Goal: Task Accomplishment & Management: Complete application form

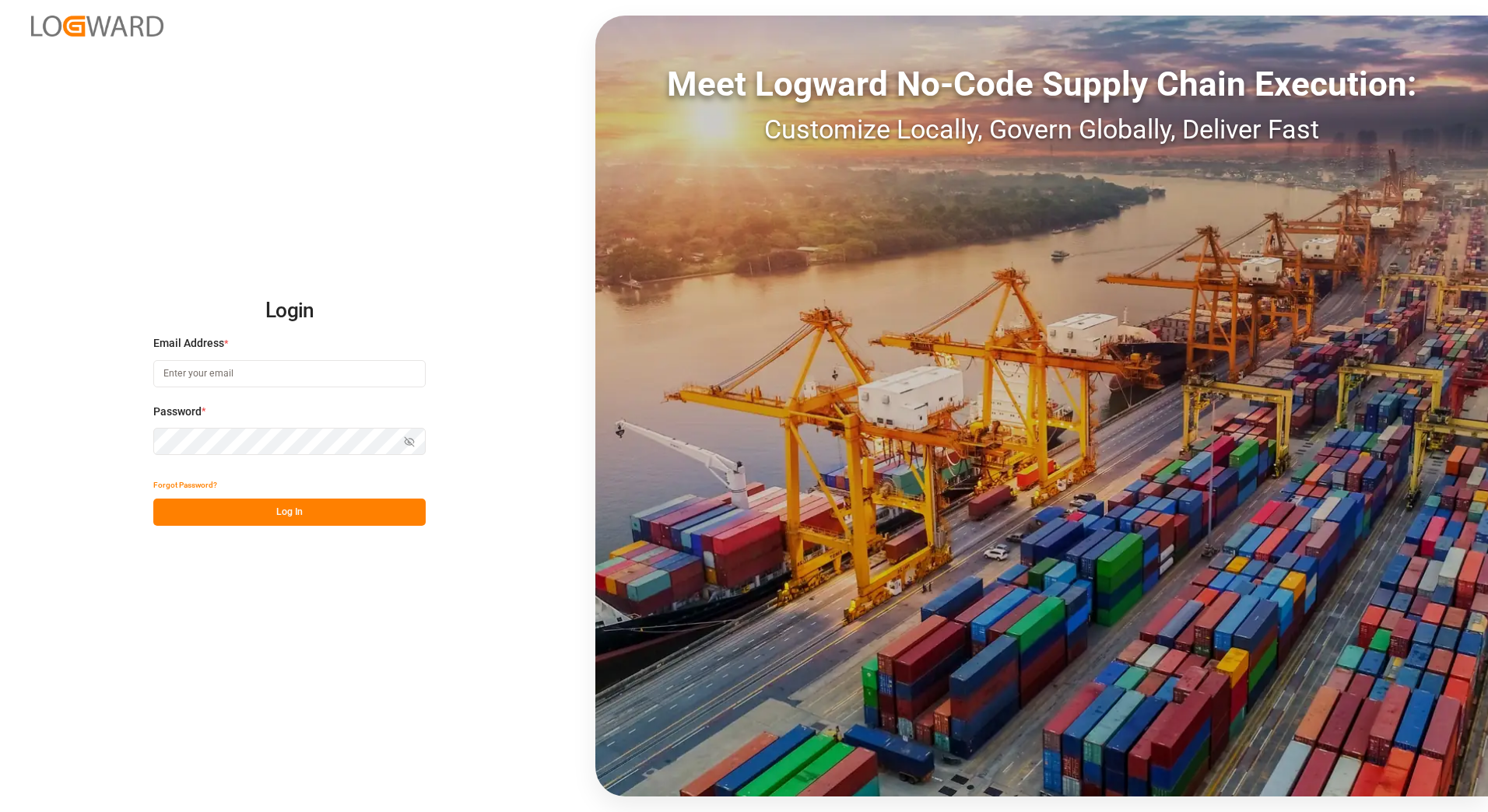
click at [239, 378] on input at bounding box center [290, 374] width 273 height 27
type input "[PERSON_NAME][EMAIL_ADDRESS][PERSON_NAME][DOMAIN_NAME]"
click at [295, 507] on button "Log In" at bounding box center [290, 512] width 273 height 27
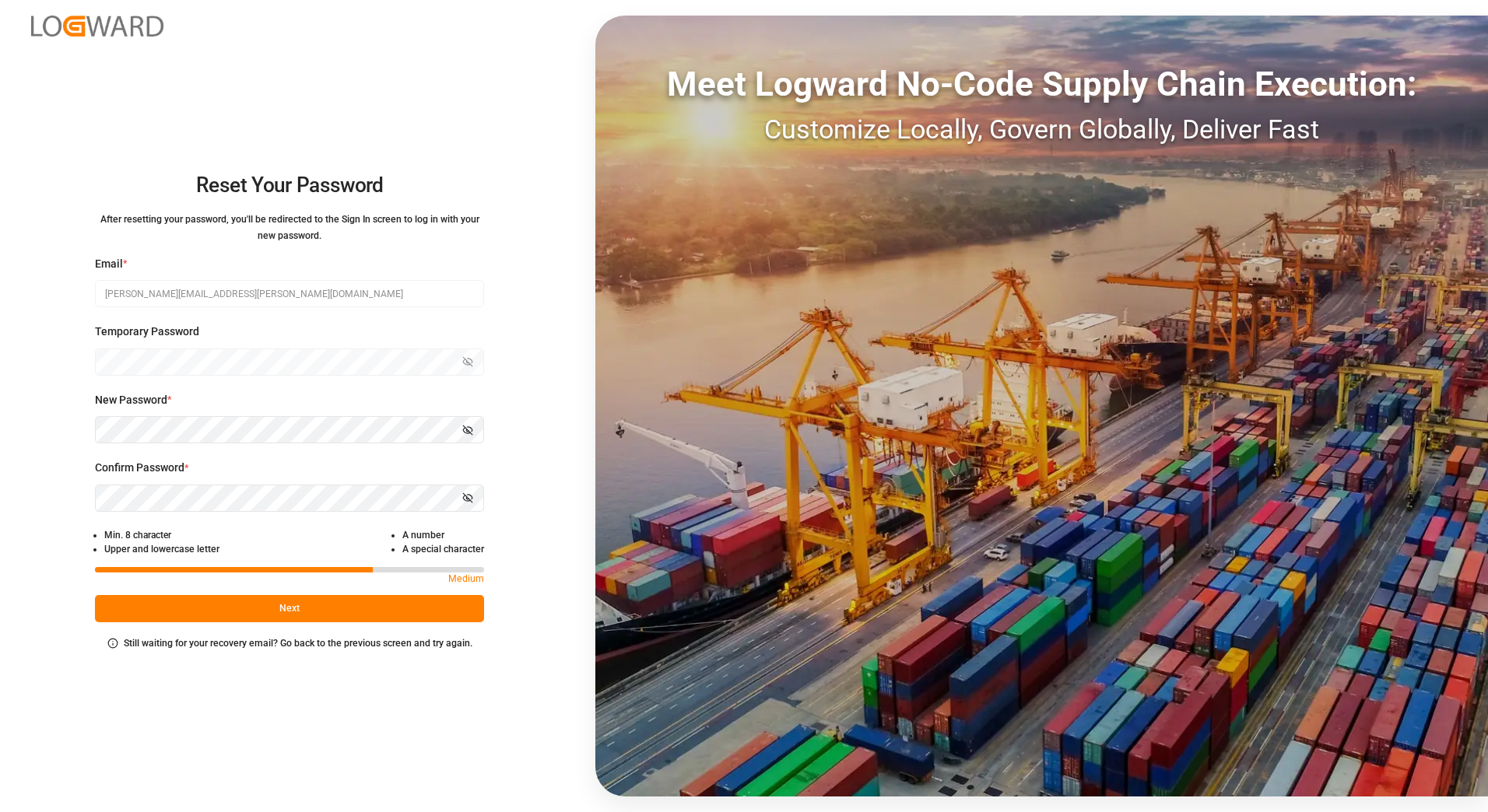
click at [282, 607] on button "Next" at bounding box center [289, 608] width 389 height 27
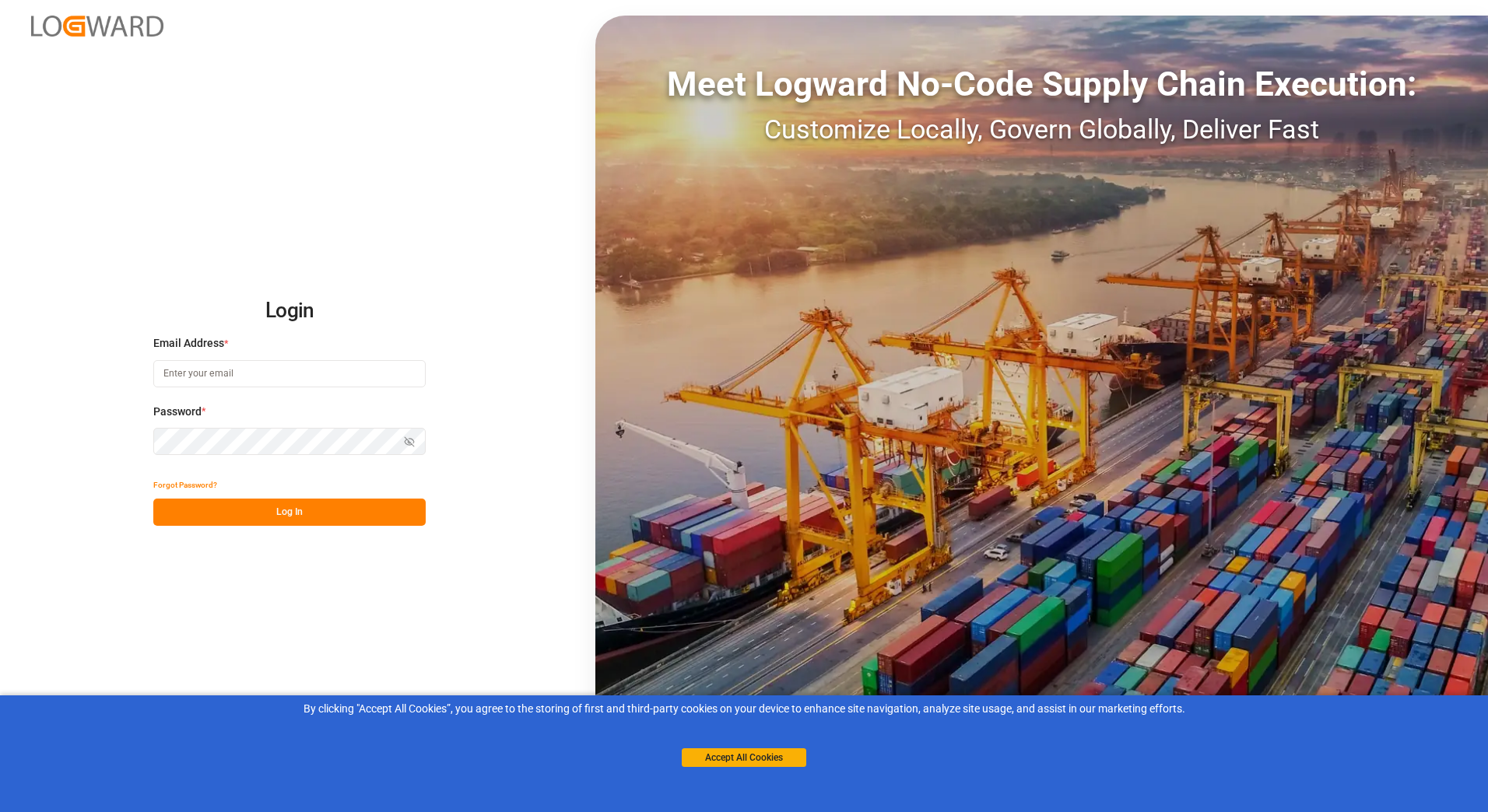
click at [234, 398] on div "Email Address *" at bounding box center [290, 370] width 273 height 68
click at [219, 381] on input at bounding box center [290, 374] width 273 height 27
type input "emily.nagy@trans99.net"
click at [286, 512] on button "Log In" at bounding box center [290, 512] width 273 height 27
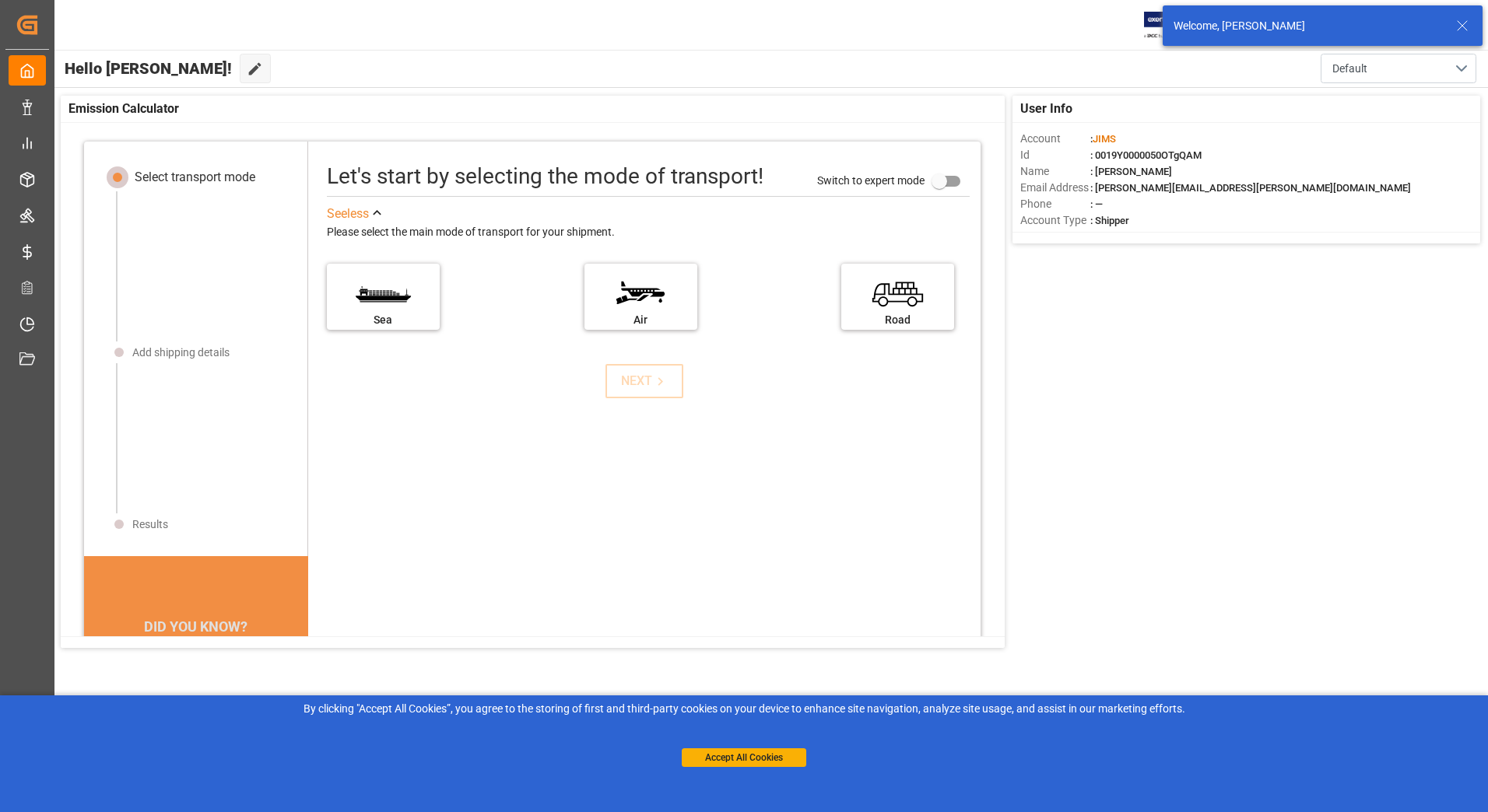
click at [1255, 344] on div "User Info Account : JIMS Id : 0019Y0000050OTgQAM Name : Emily Nagy Email Addres…" at bounding box center [770, 371] width 1435 height 568
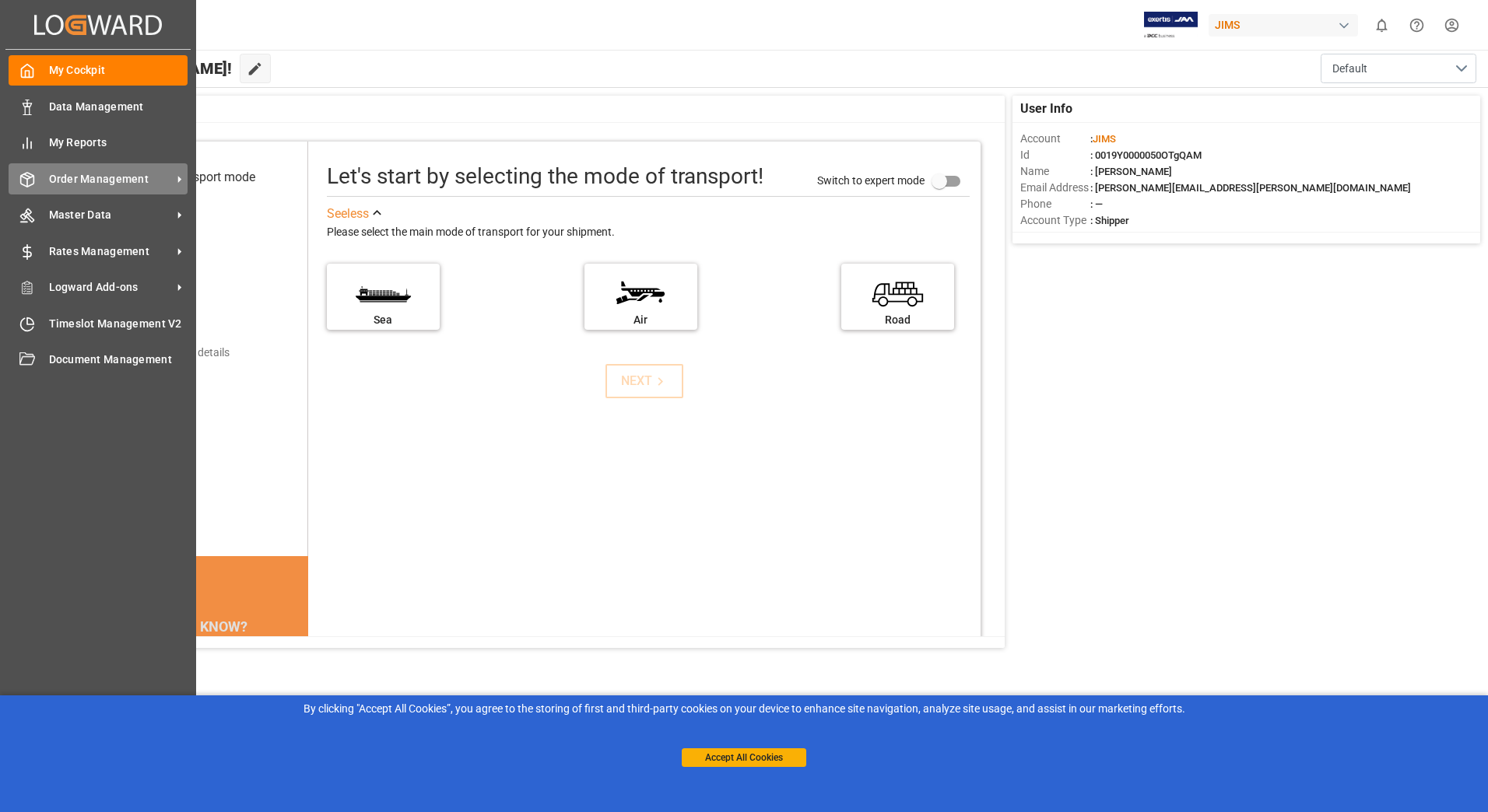
click at [126, 181] on span "Order Management" at bounding box center [111, 179] width 123 height 16
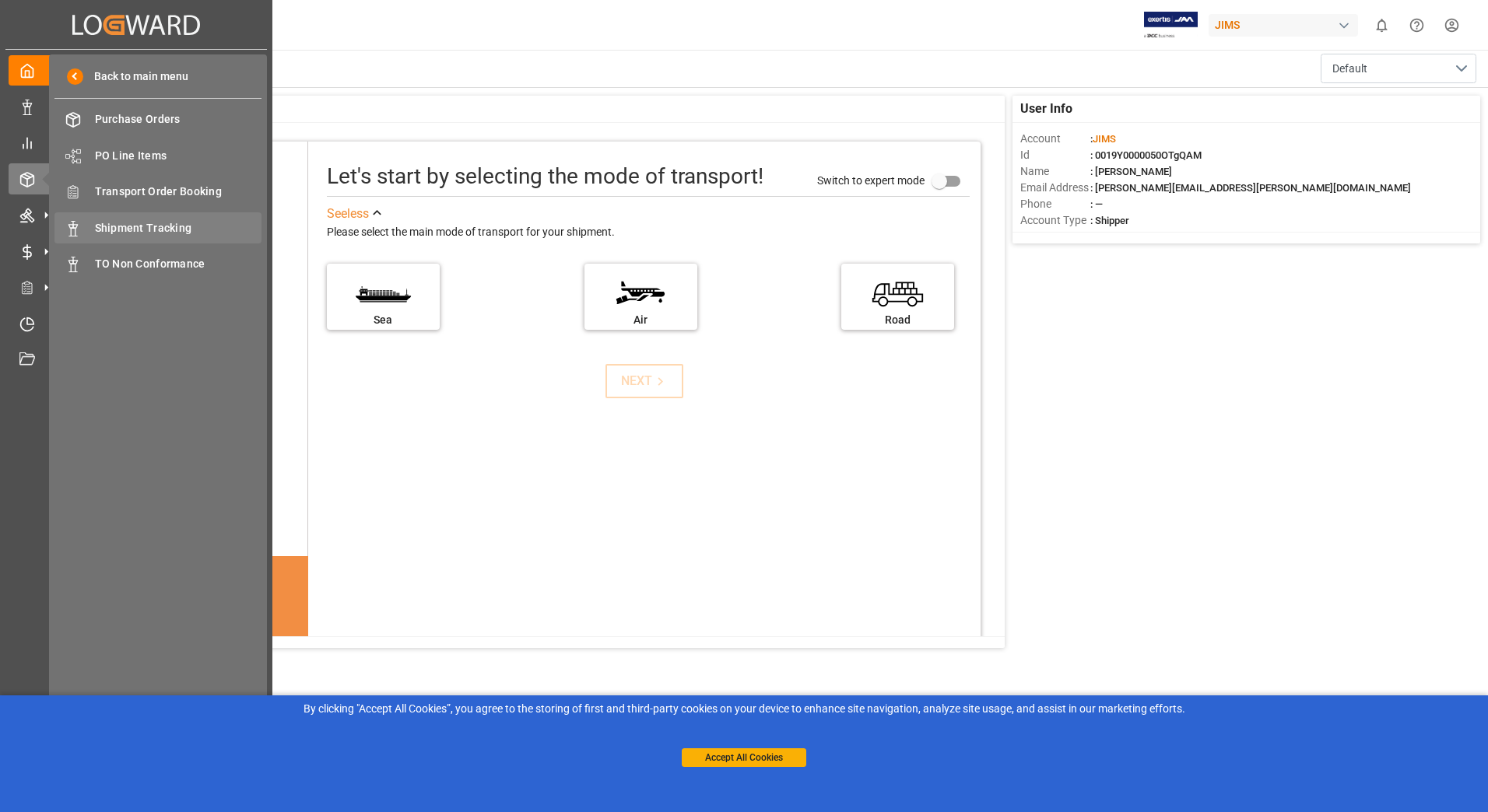
click at [204, 230] on span "Shipment Tracking" at bounding box center [178, 227] width 167 height 16
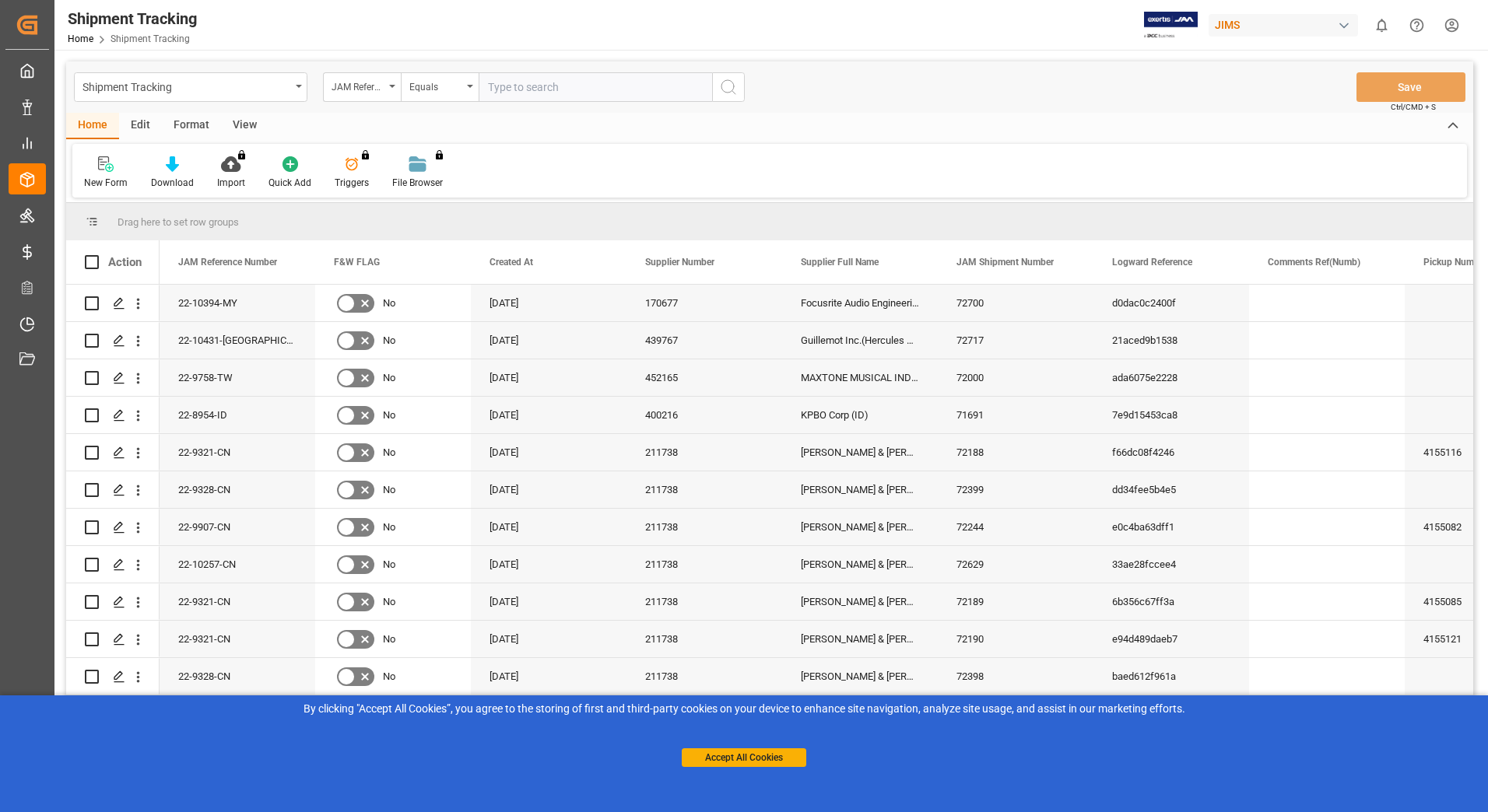
click at [542, 83] on input "text" at bounding box center [596, 87] width 234 height 30
paste input "22-10431-[GEOGRAPHIC_DATA]"
type input "22-10431-[GEOGRAPHIC_DATA]"
click at [736, 87] on icon "search button" at bounding box center [729, 87] width 19 height 19
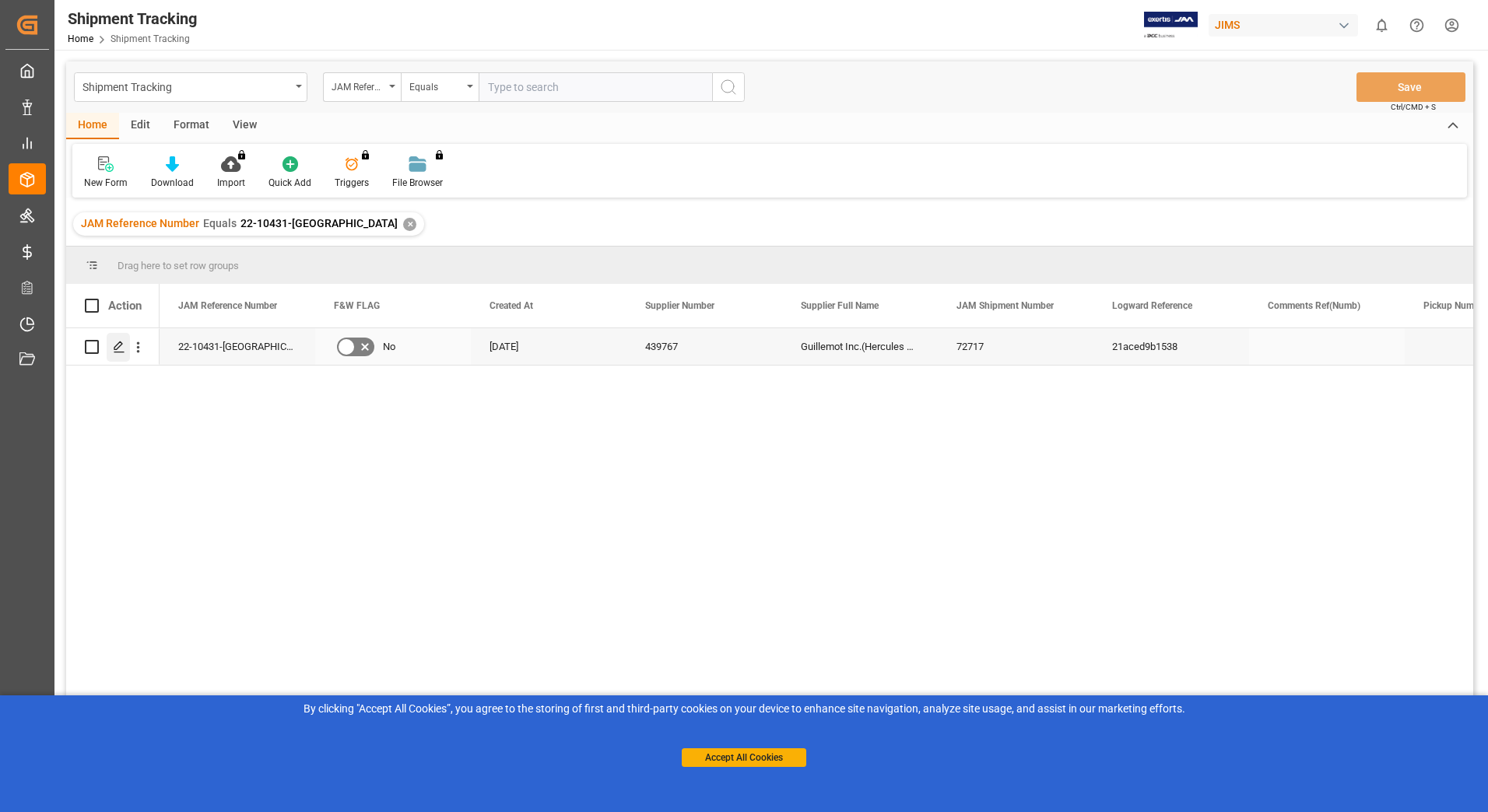
click at [112, 346] on div "Press SPACE to select this row." at bounding box center [118, 348] width 23 height 29
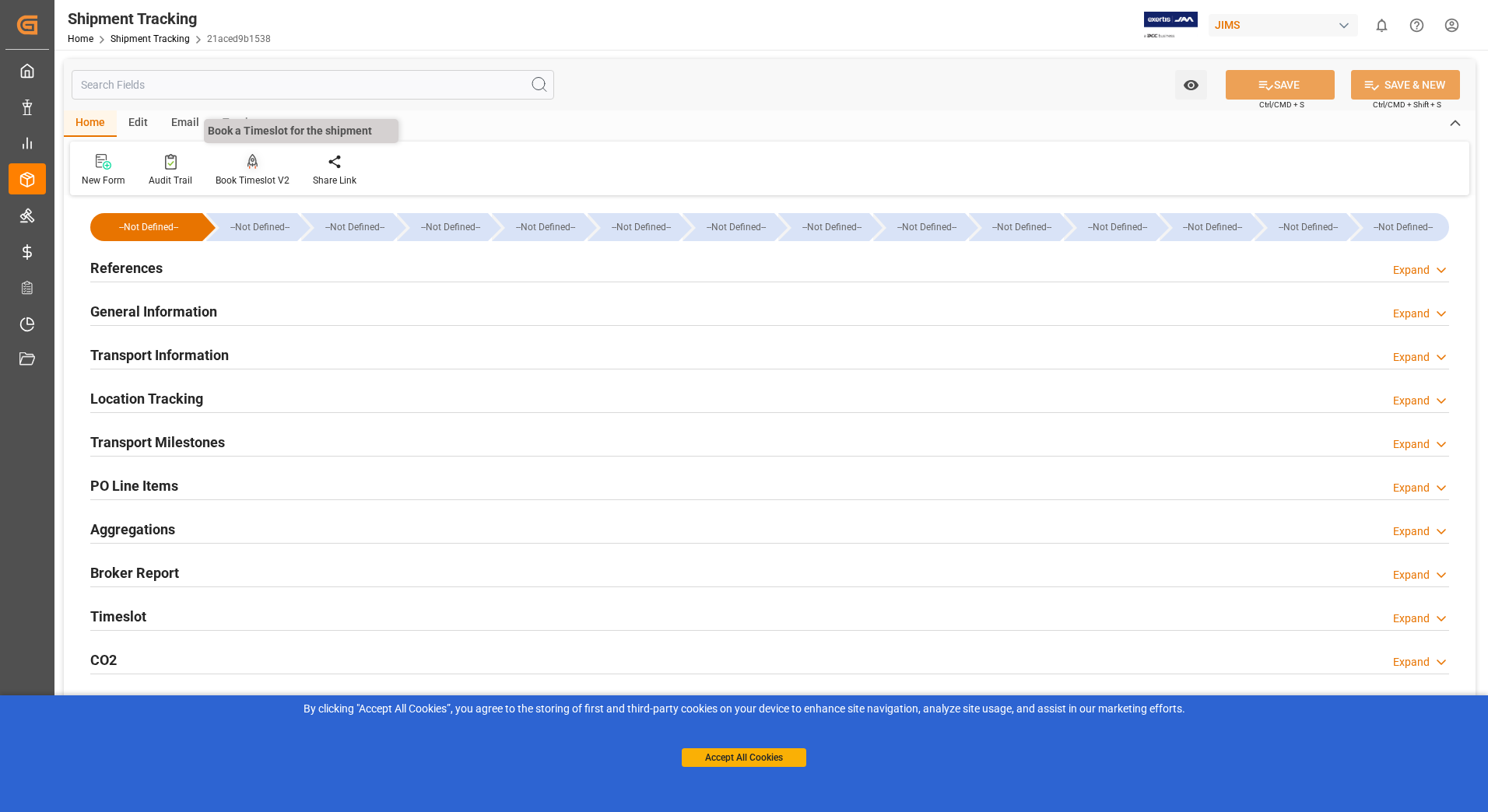
click at [239, 167] on div at bounding box center [252, 161] width 74 height 16
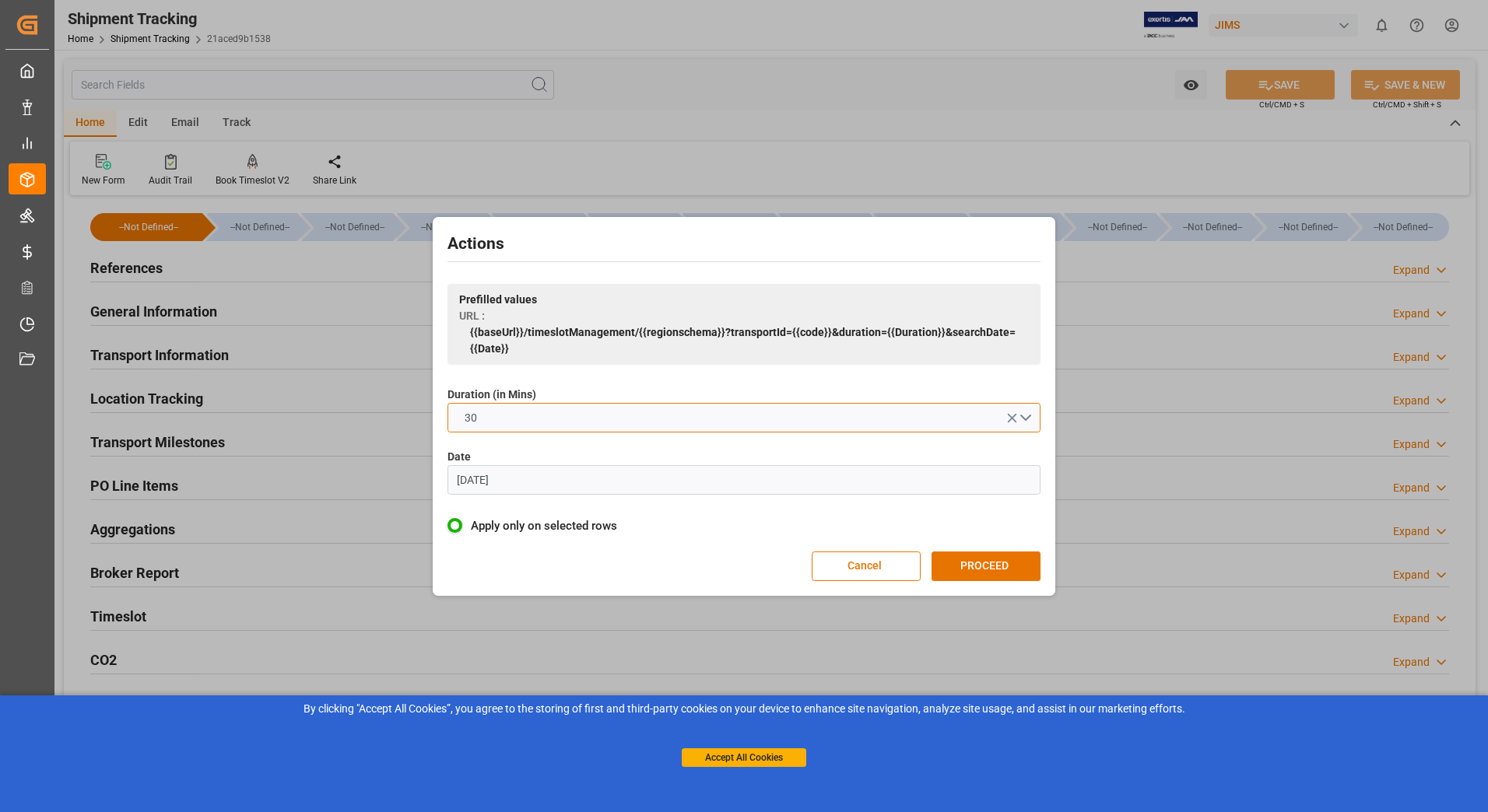
click at [606, 419] on button "30" at bounding box center [744, 418] width 593 height 30
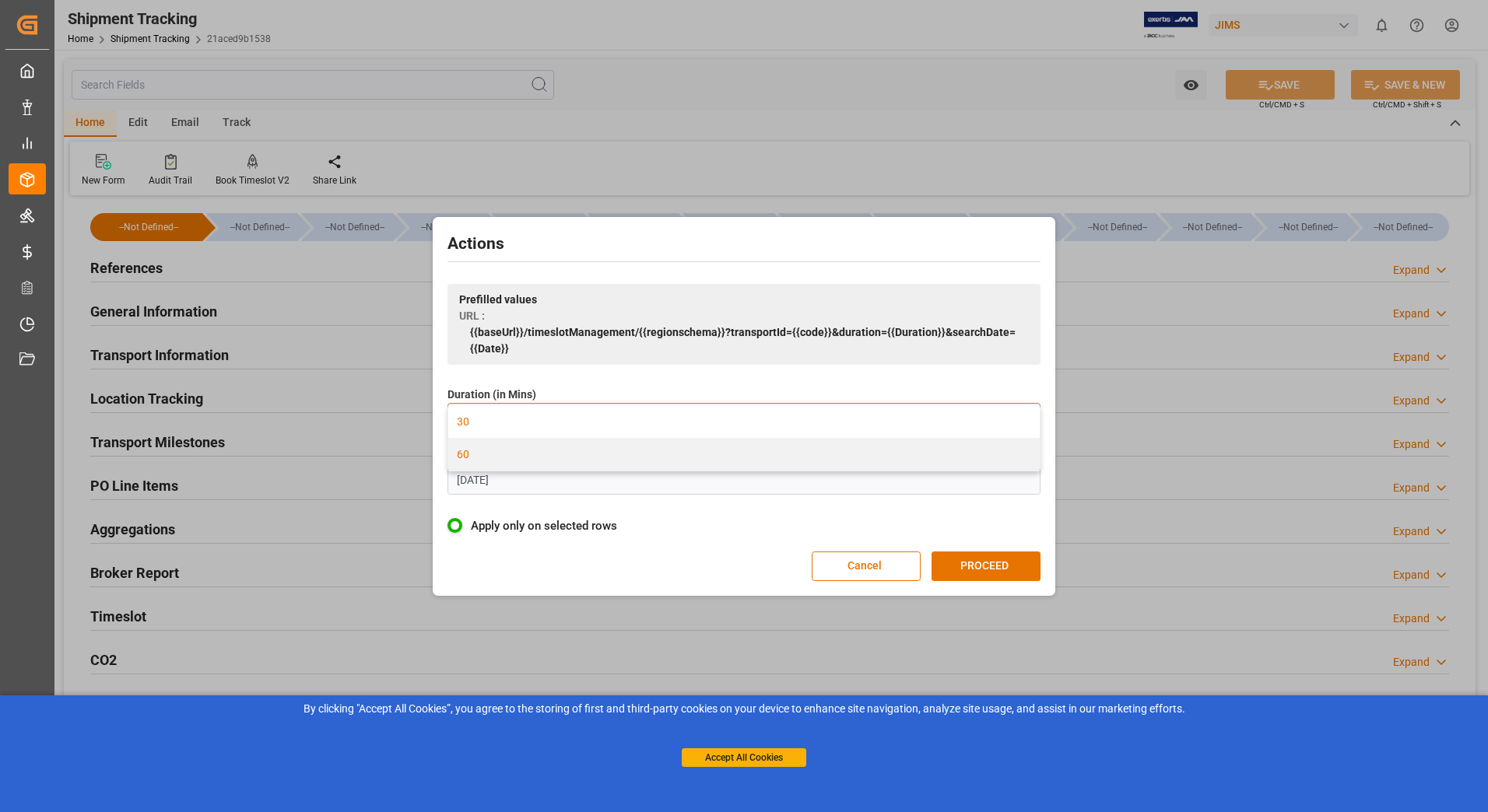
click at [591, 449] on div "60" at bounding box center [744, 454] width 591 height 32
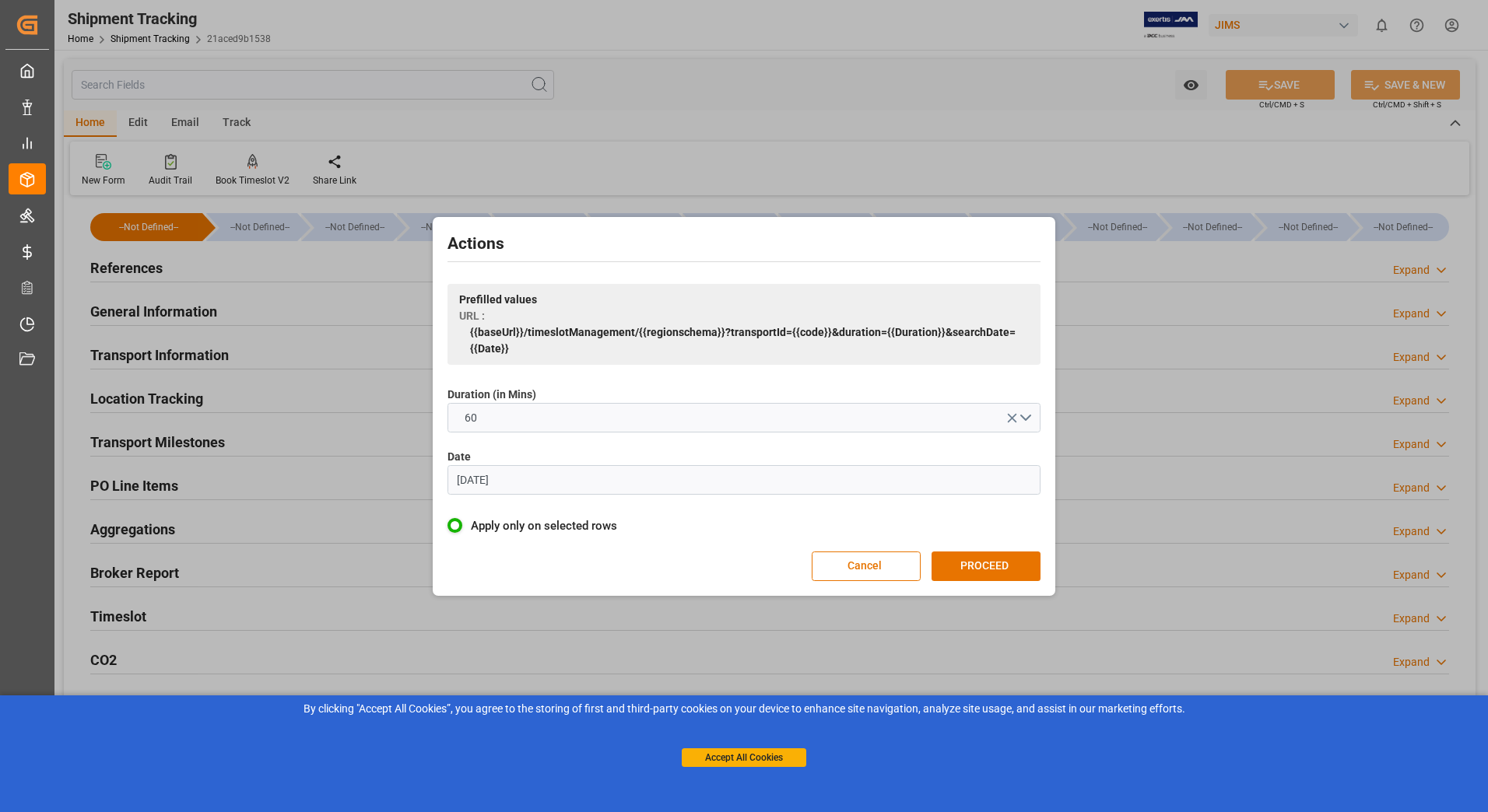
click at [584, 488] on input "07.06.2023" at bounding box center [744, 480] width 593 height 30
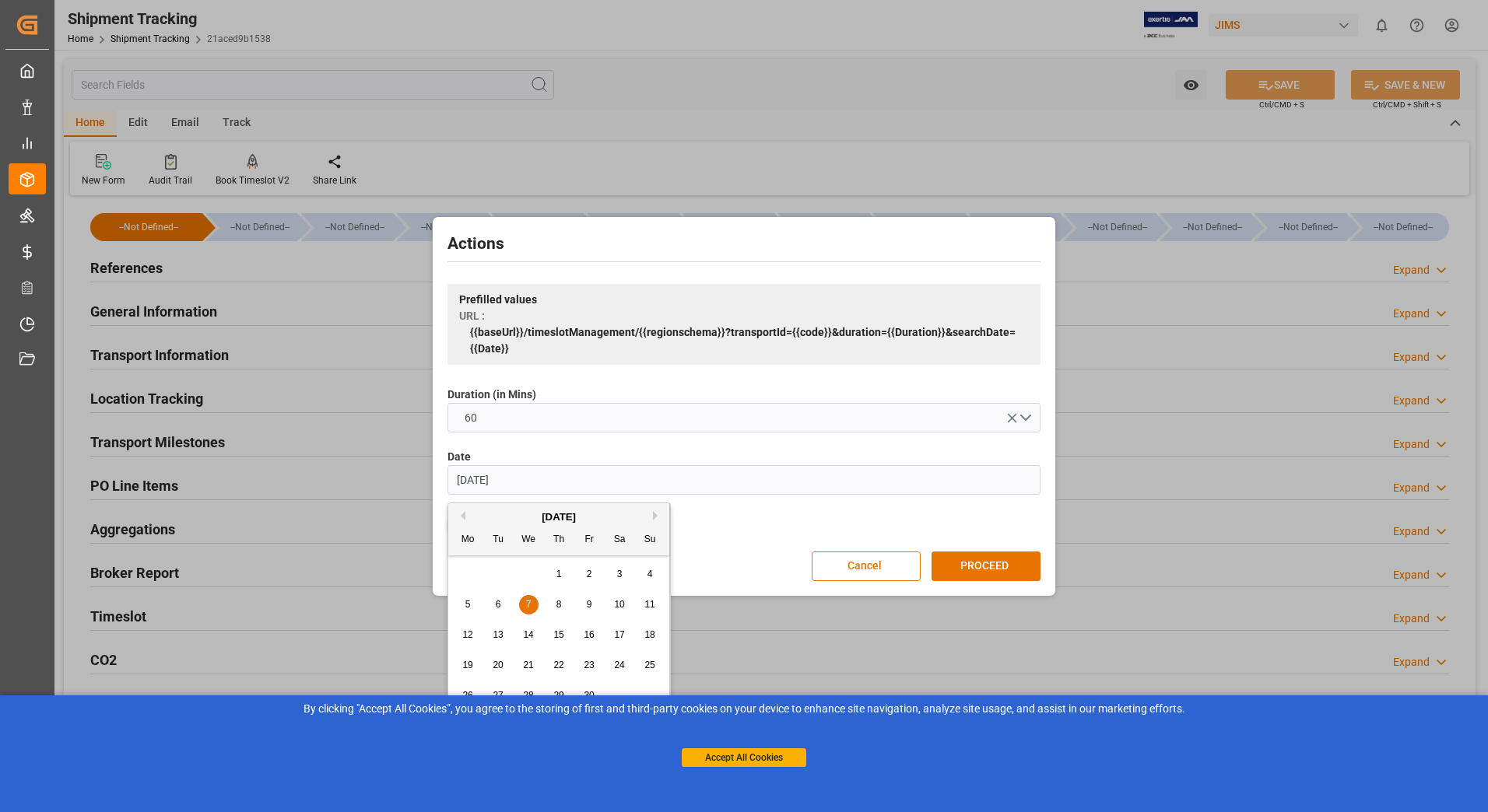
click at [657, 515] on button "Next Month" at bounding box center [657, 515] width 9 height 9
click at [658, 512] on button "Next Month" at bounding box center [657, 515] width 9 height 9
click at [523, 481] on input "07.06.2023" at bounding box center [744, 480] width 593 height 30
drag, startPoint x: 527, startPoint y: 478, endPoint x: 360, endPoint y: 487, distance: 167.2
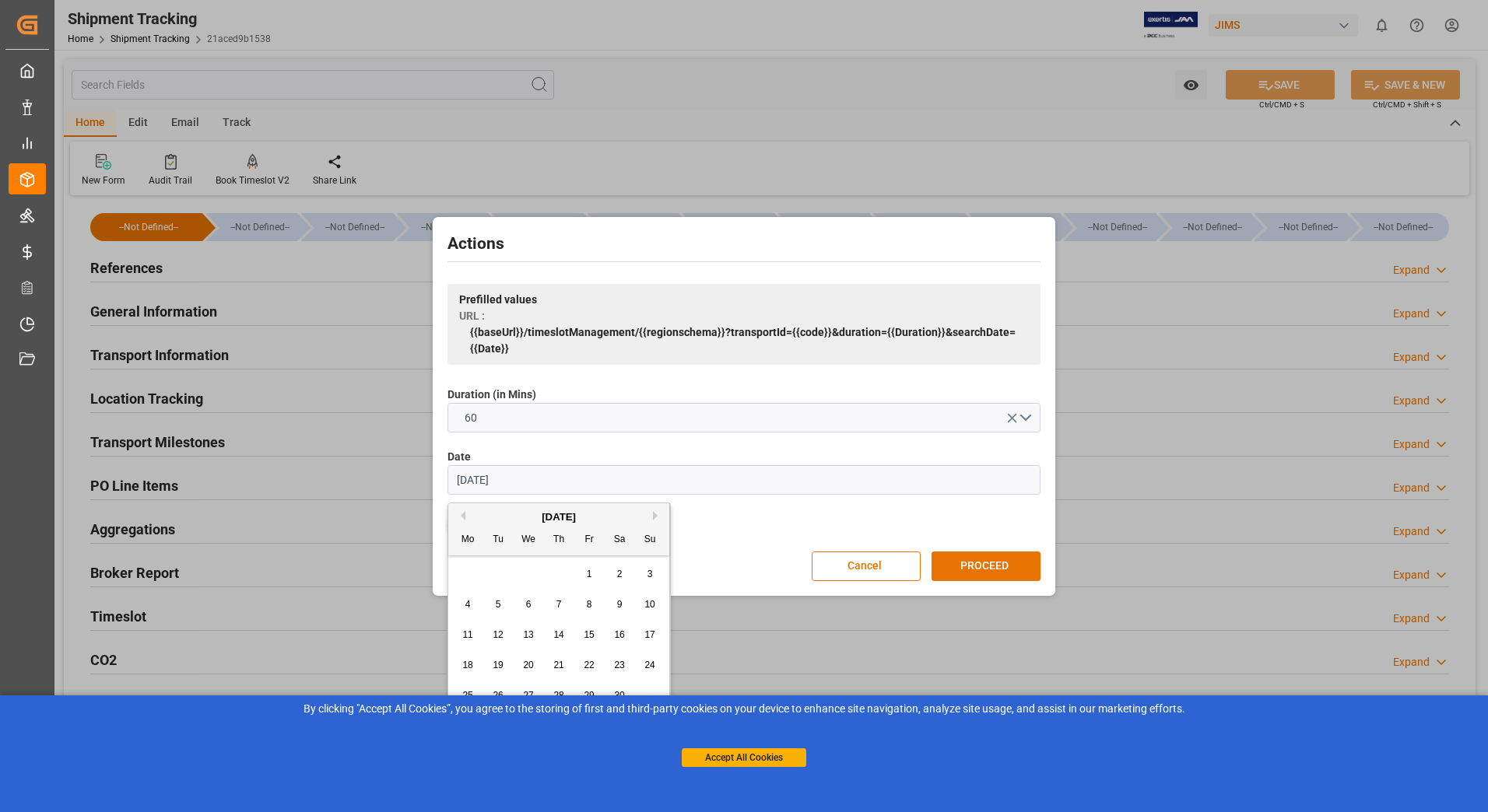
click at [360, 487] on div "Actions Prefilled values URL : {{baseUrl}}/timeslotManagement/{{regionschema}}?…" at bounding box center [744, 406] width 1488 height 812
type input "[DATE]"
click at [743, 518] on label "Apply only on selected rows" at bounding box center [744, 526] width 593 height 19
click at [617, 517] on input "Apply only on selected rows" at bounding box center [617, 517] width 0 height 0
click at [601, 479] on input "[DATE]" at bounding box center [744, 480] width 593 height 30
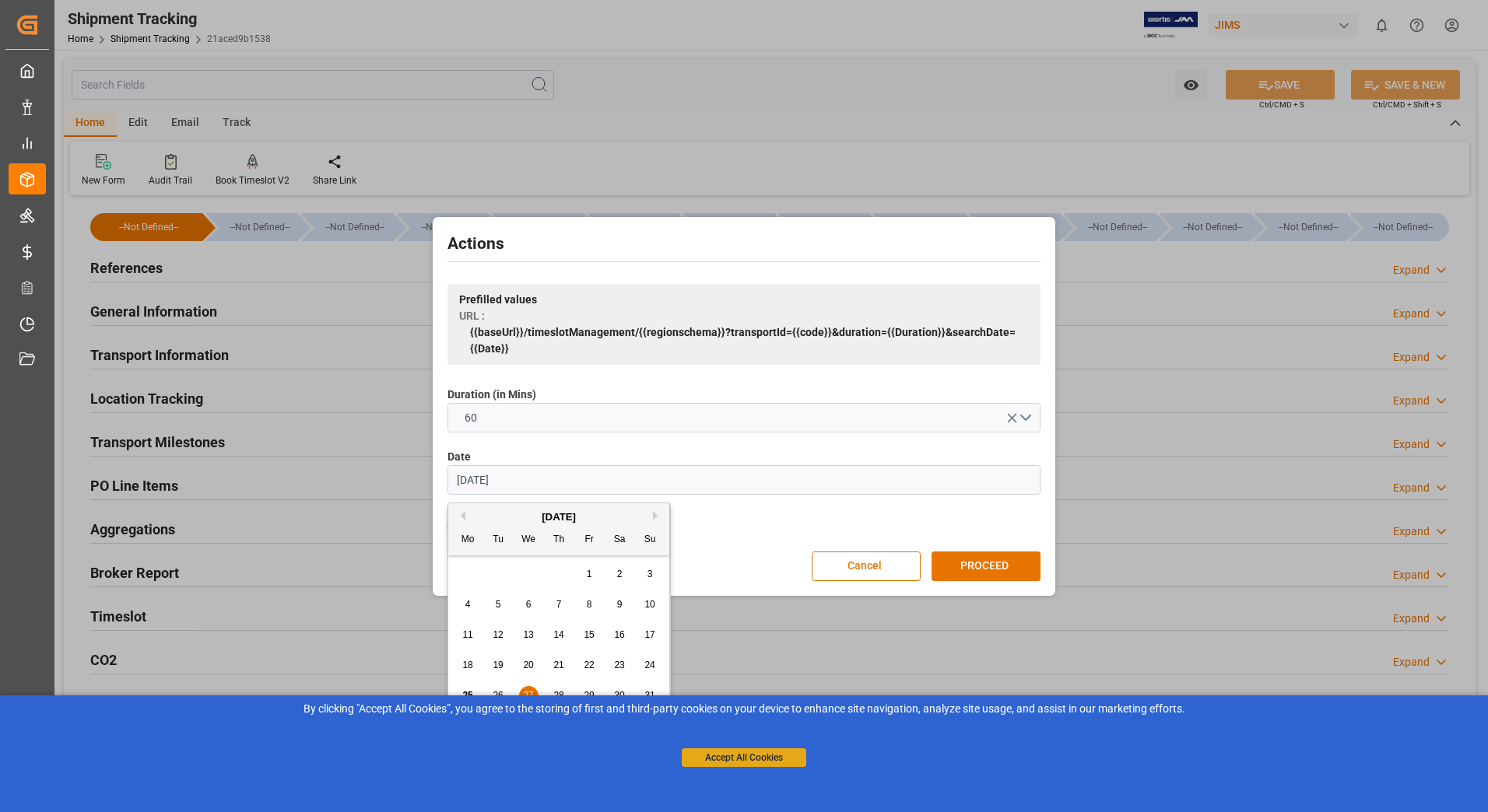
click at [747, 759] on button "Accept All Cookies" at bounding box center [744, 757] width 124 height 19
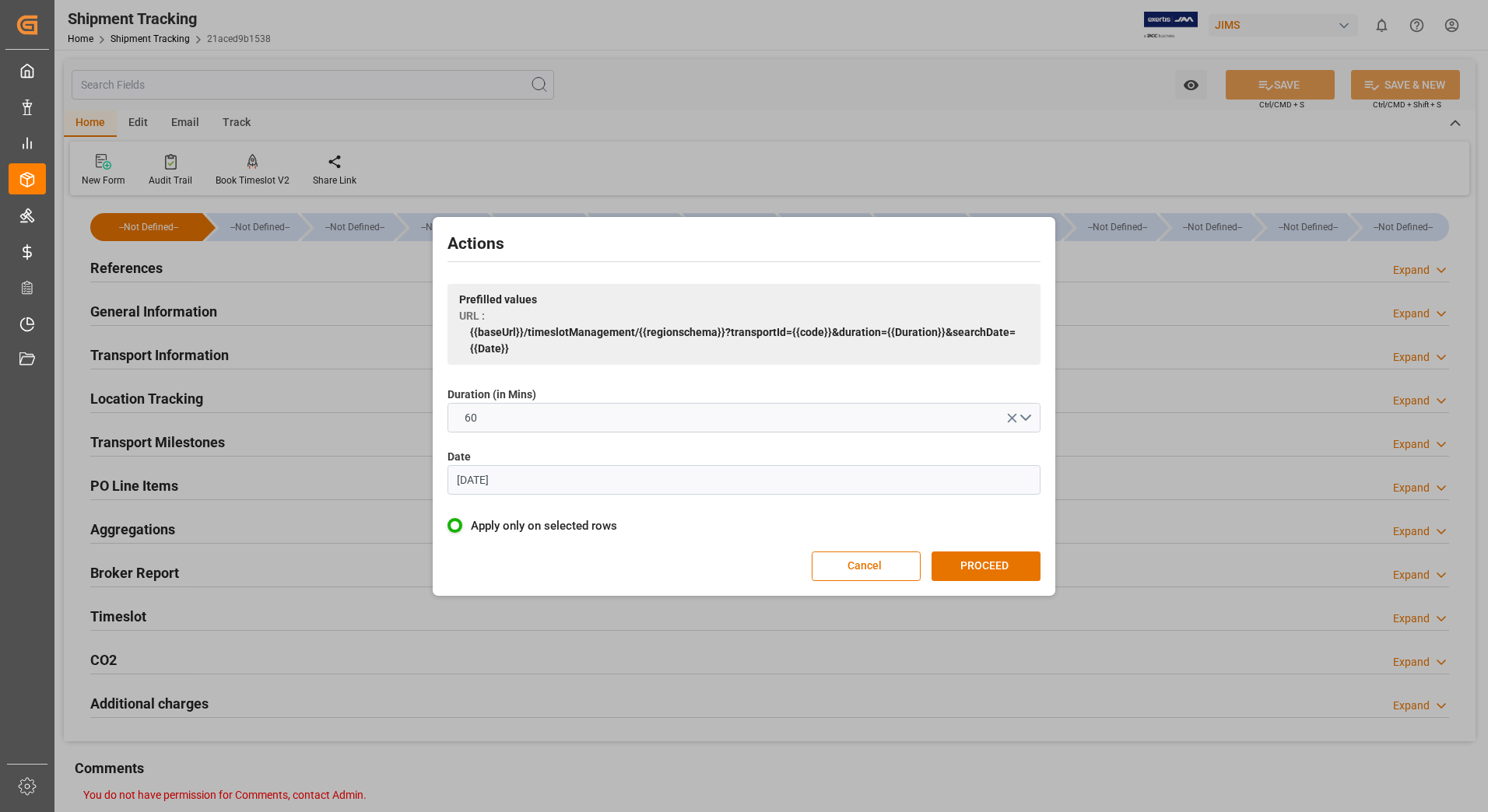
click at [593, 475] on input "[DATE]" at bounding box center [744, 480] width 593 height 30
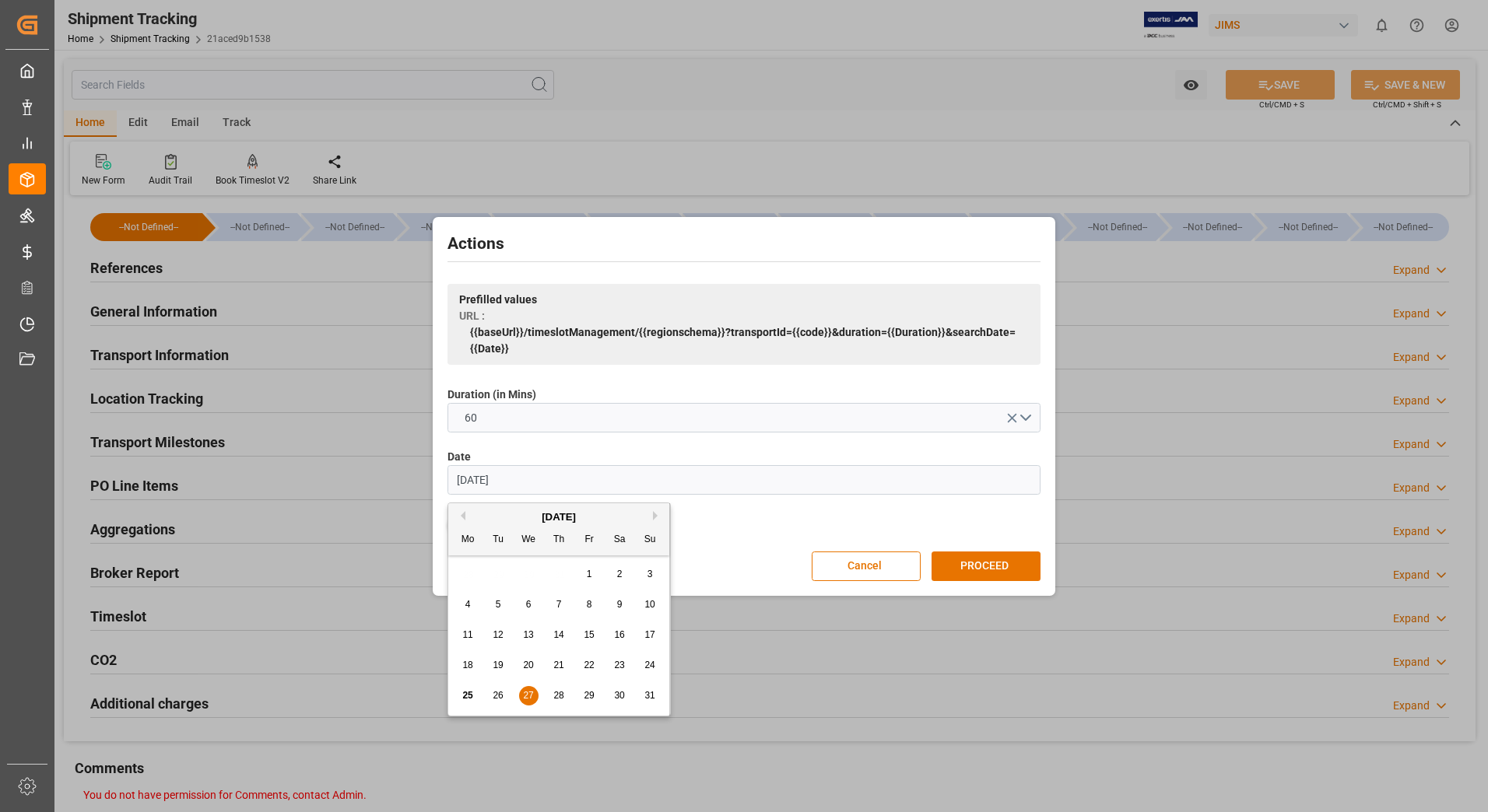
click at [533, 694] on div "27" at bounding box center [528, 696] width 20 height 19
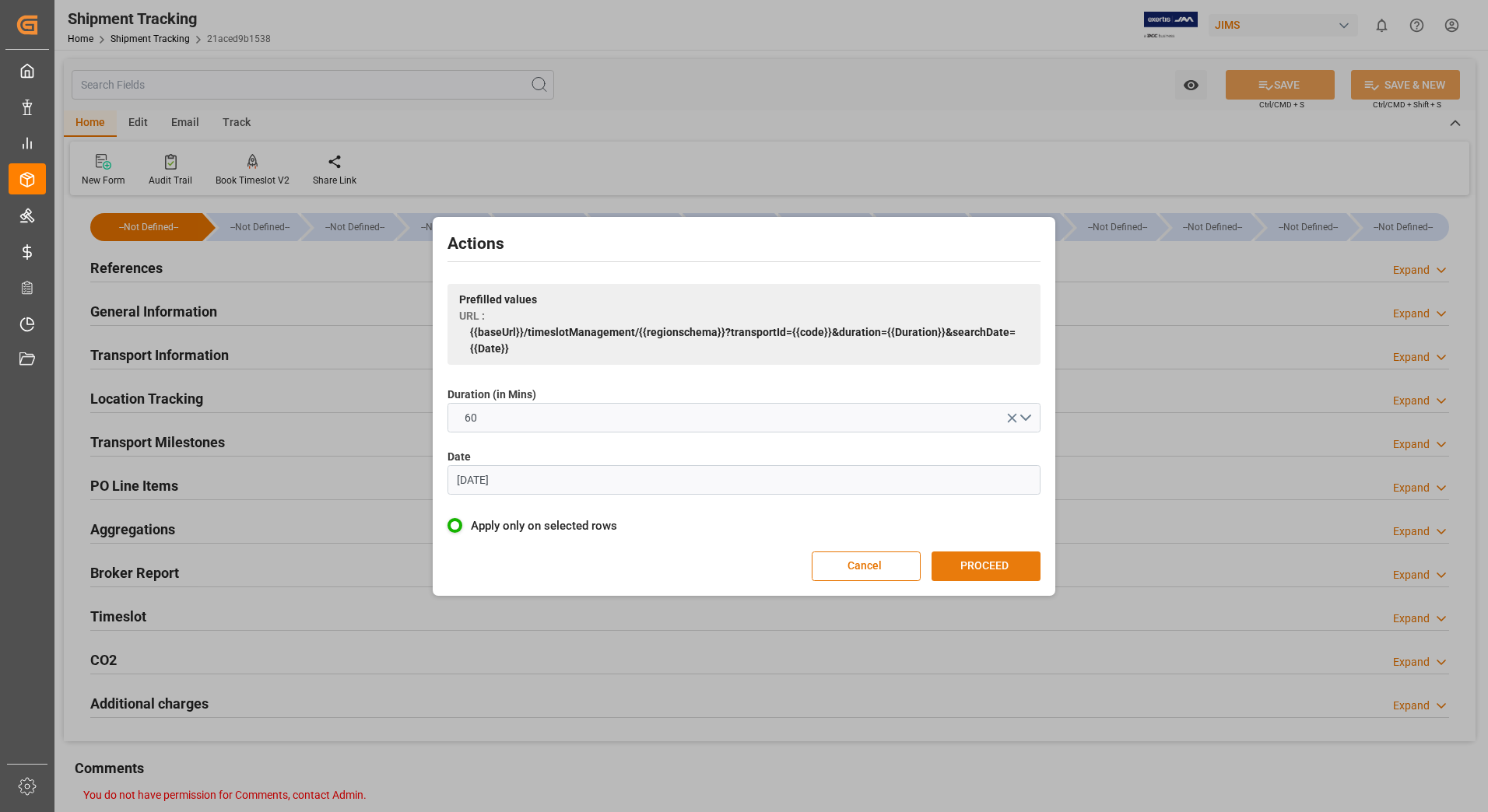
click at [1005, 563] on button "PROCEED" at bounding box center [986, 566] width 109 height 30
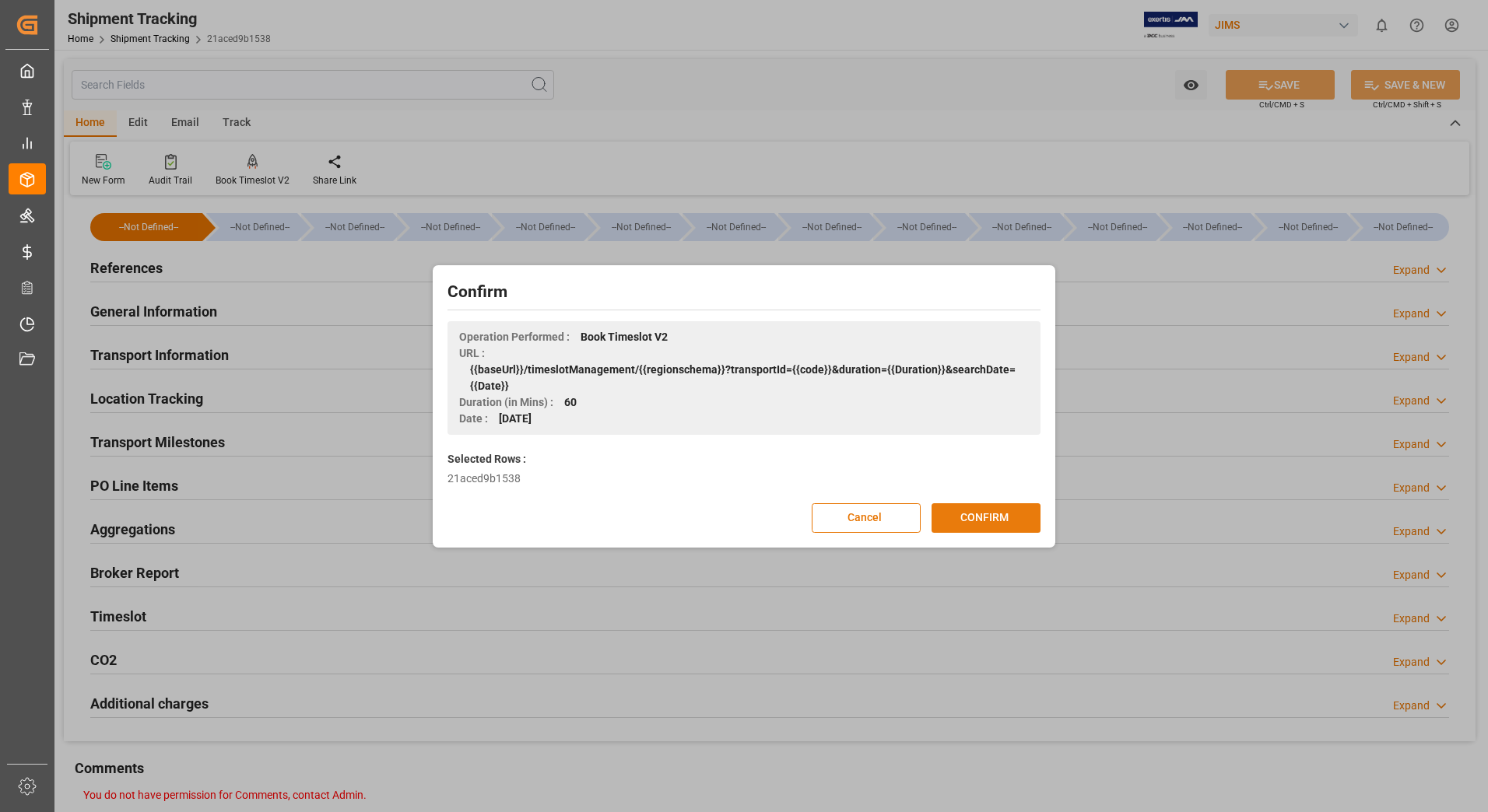
click at [966, 515] on button "CONFIRM" at bounding box center [986, 518] width 109 height 30
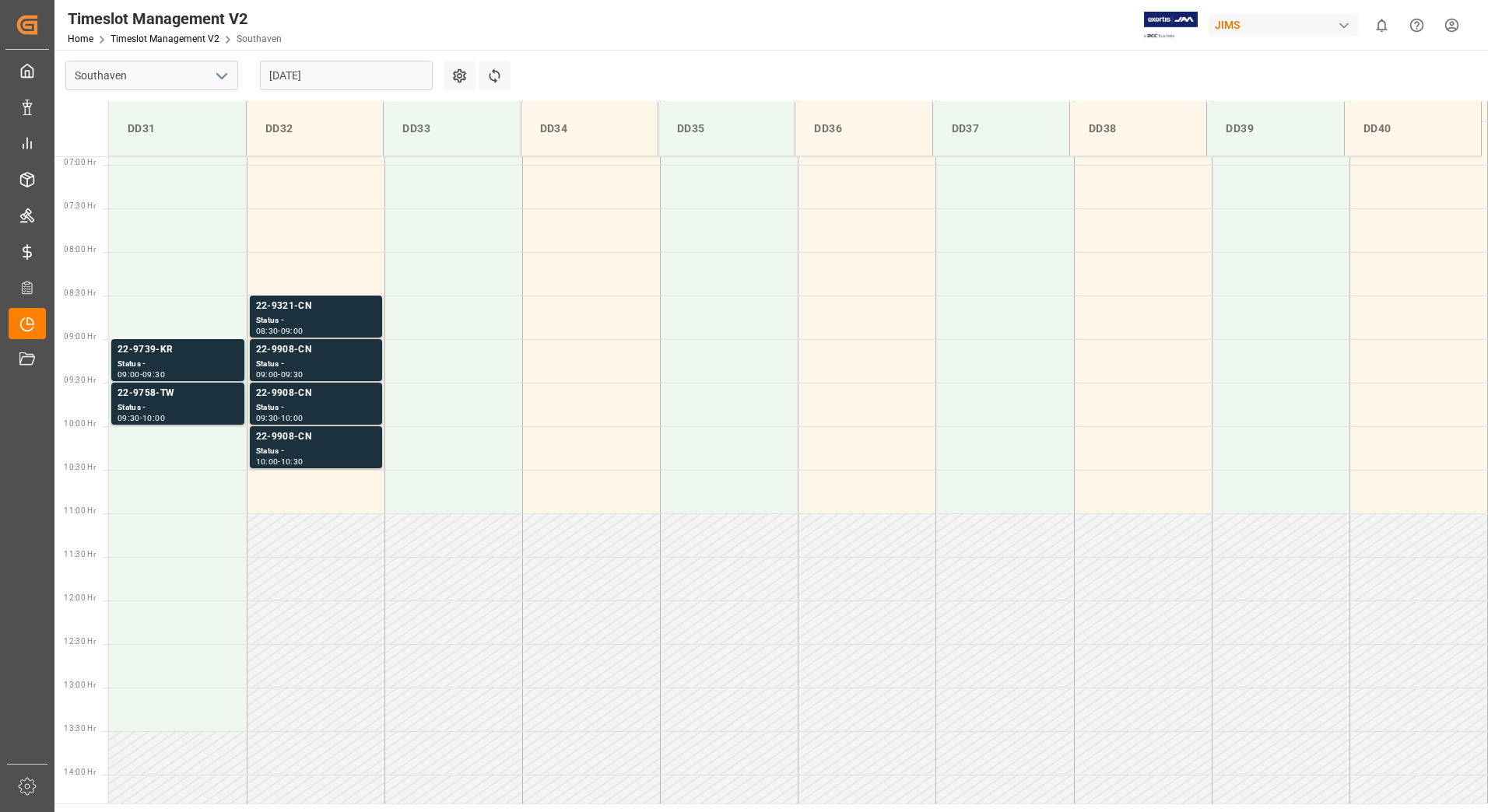
scroll to position [622, 0]
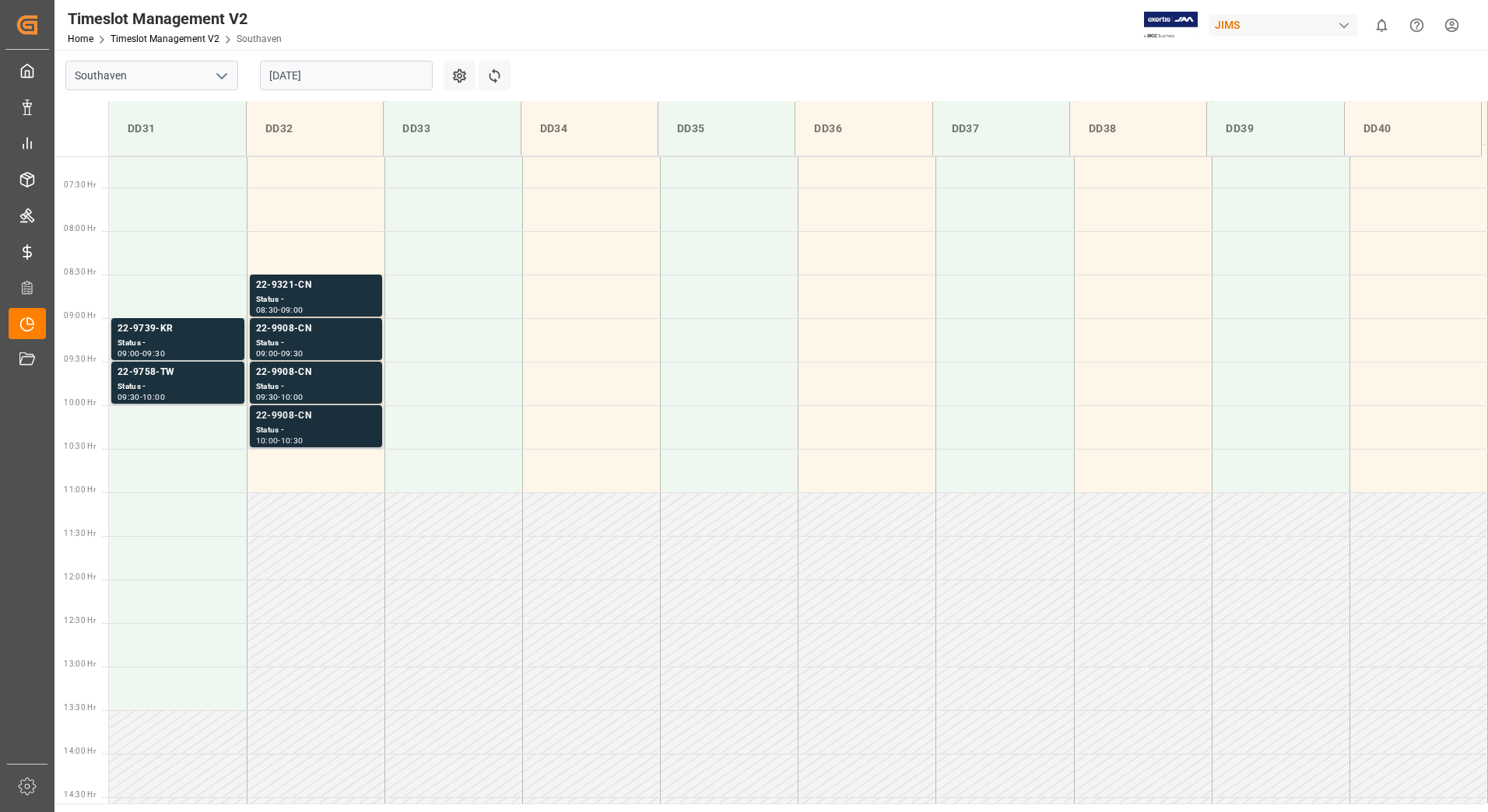
click at [337, 419] on div "22-9908-CN" at bounding box center [315, 416] width 120 height 15
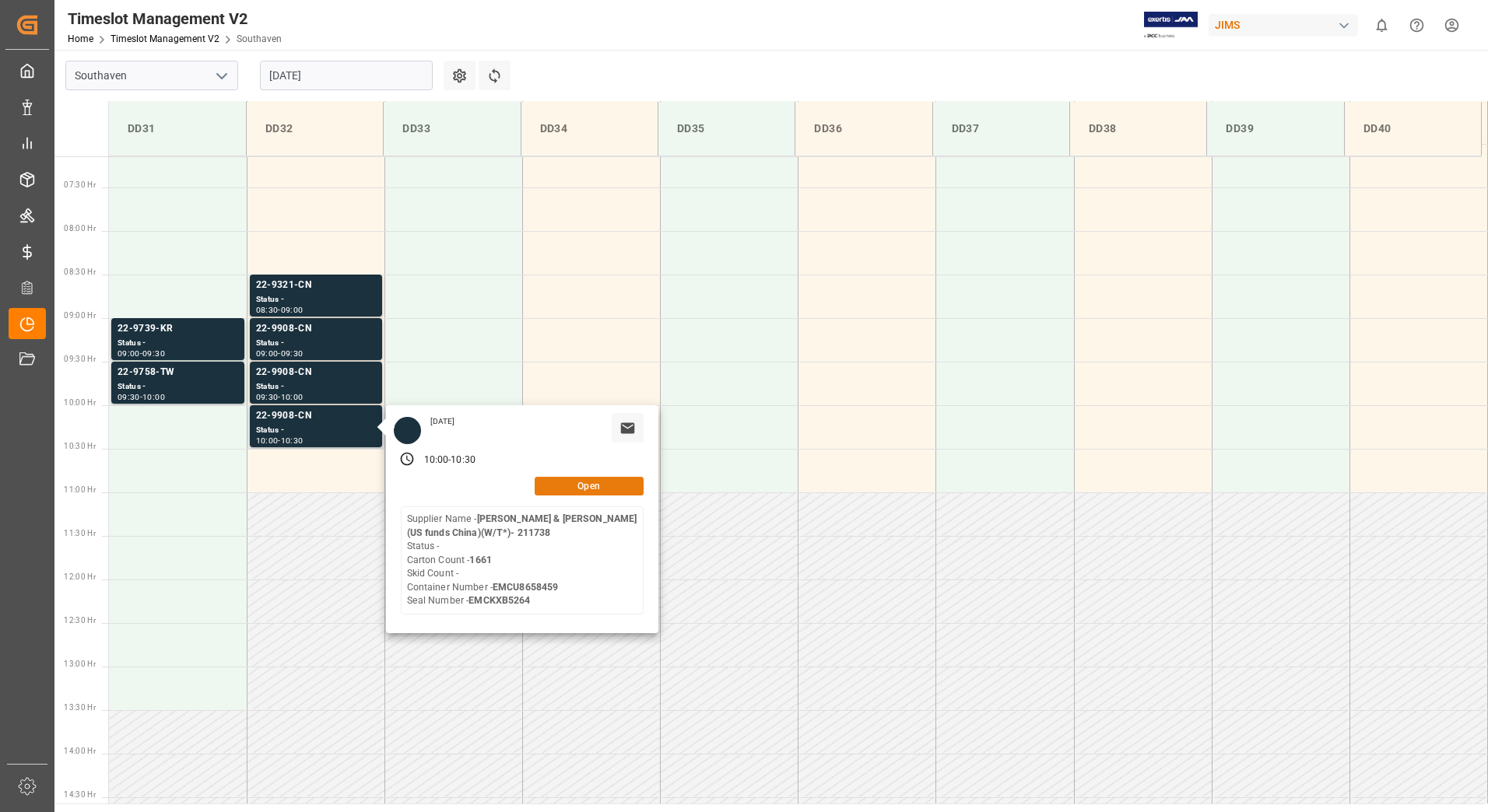
click at [555, 487] on button "Open" at bounding box center [589, 487] width 109 height 19
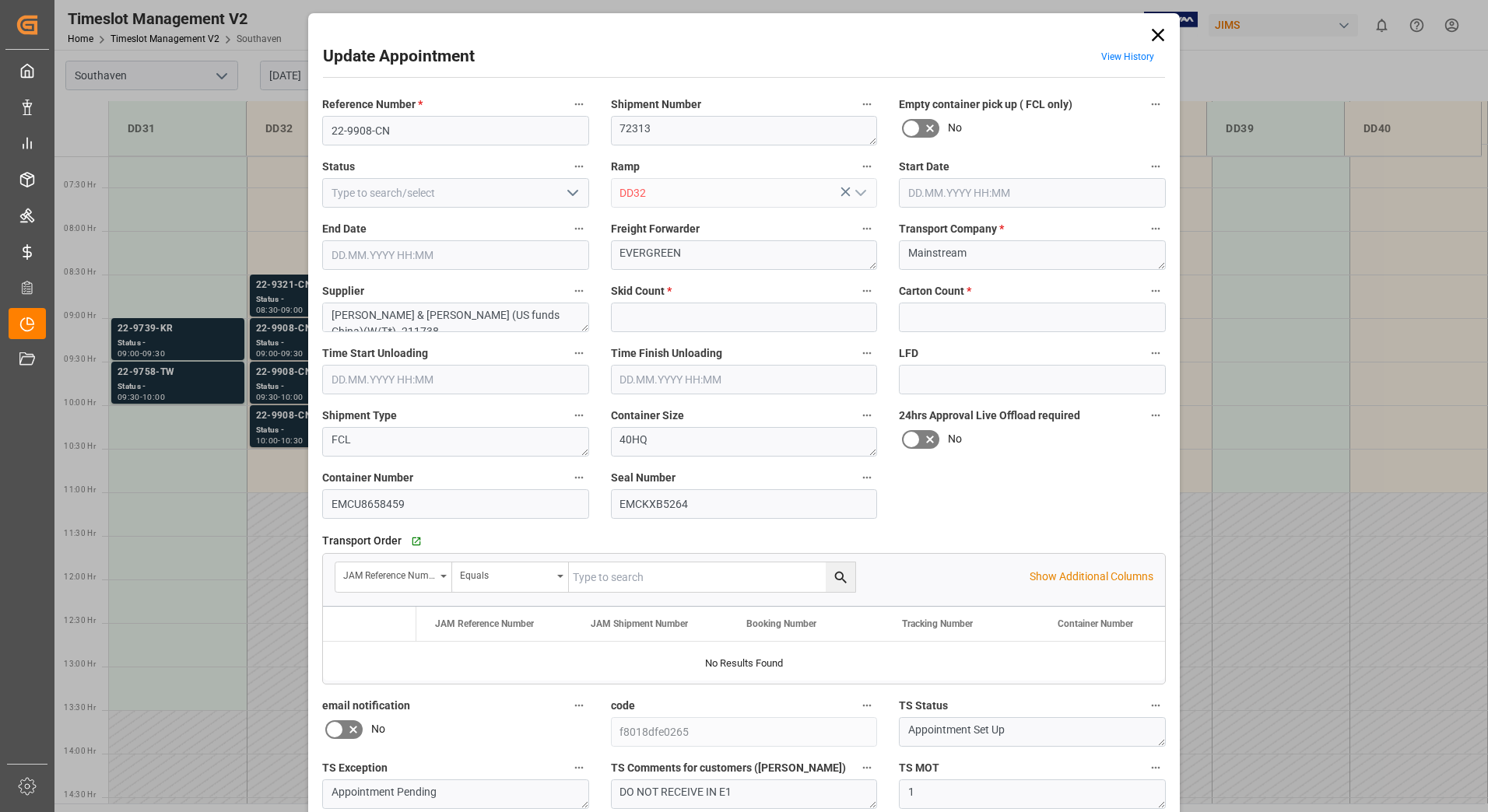
type input "0"
type input "1661"
type input "[DATE] 10:00"
type input "[DATE] 10:30"
type input "[DATE] 16:18"
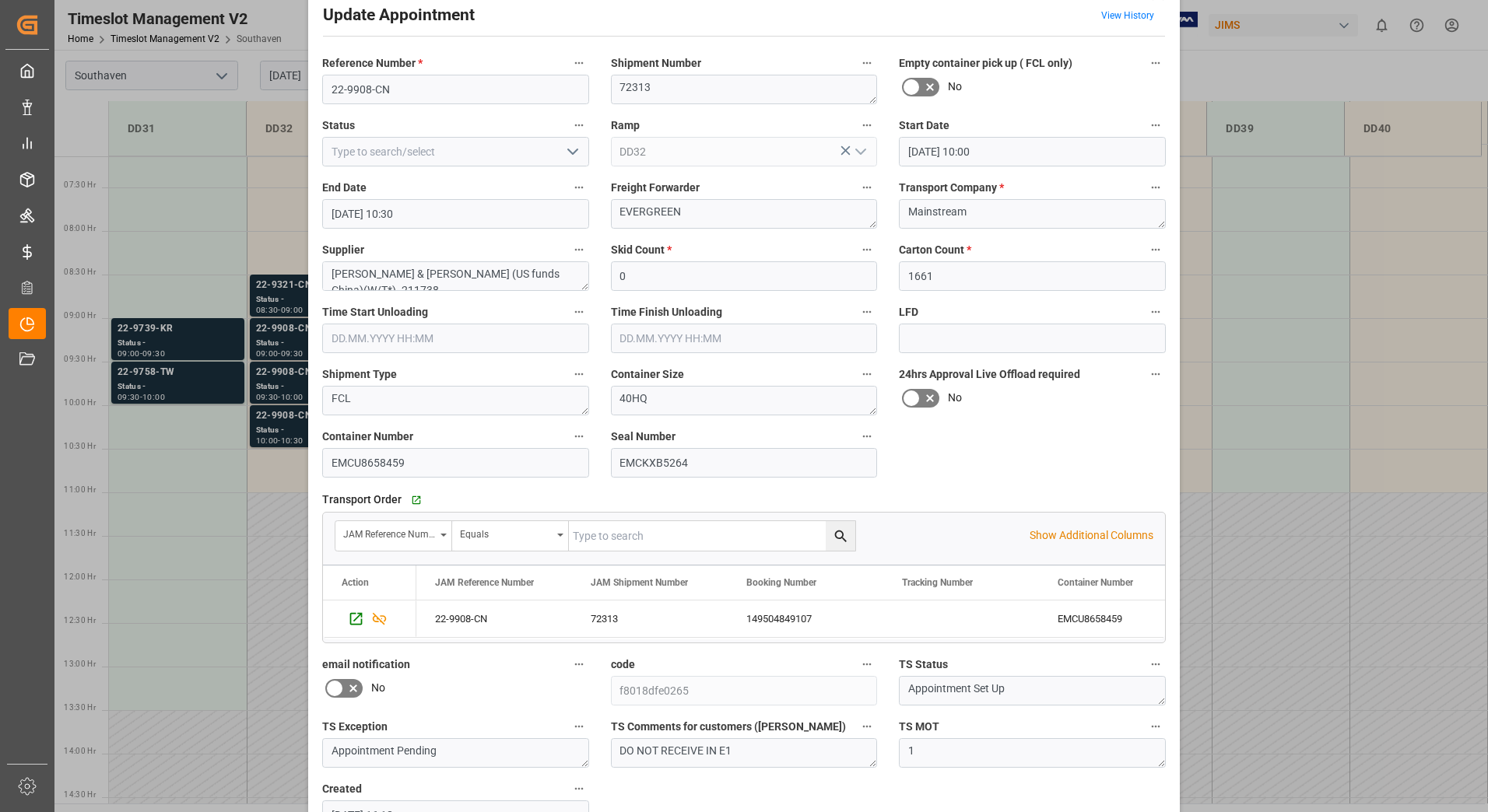
scroll to position [78, 0]
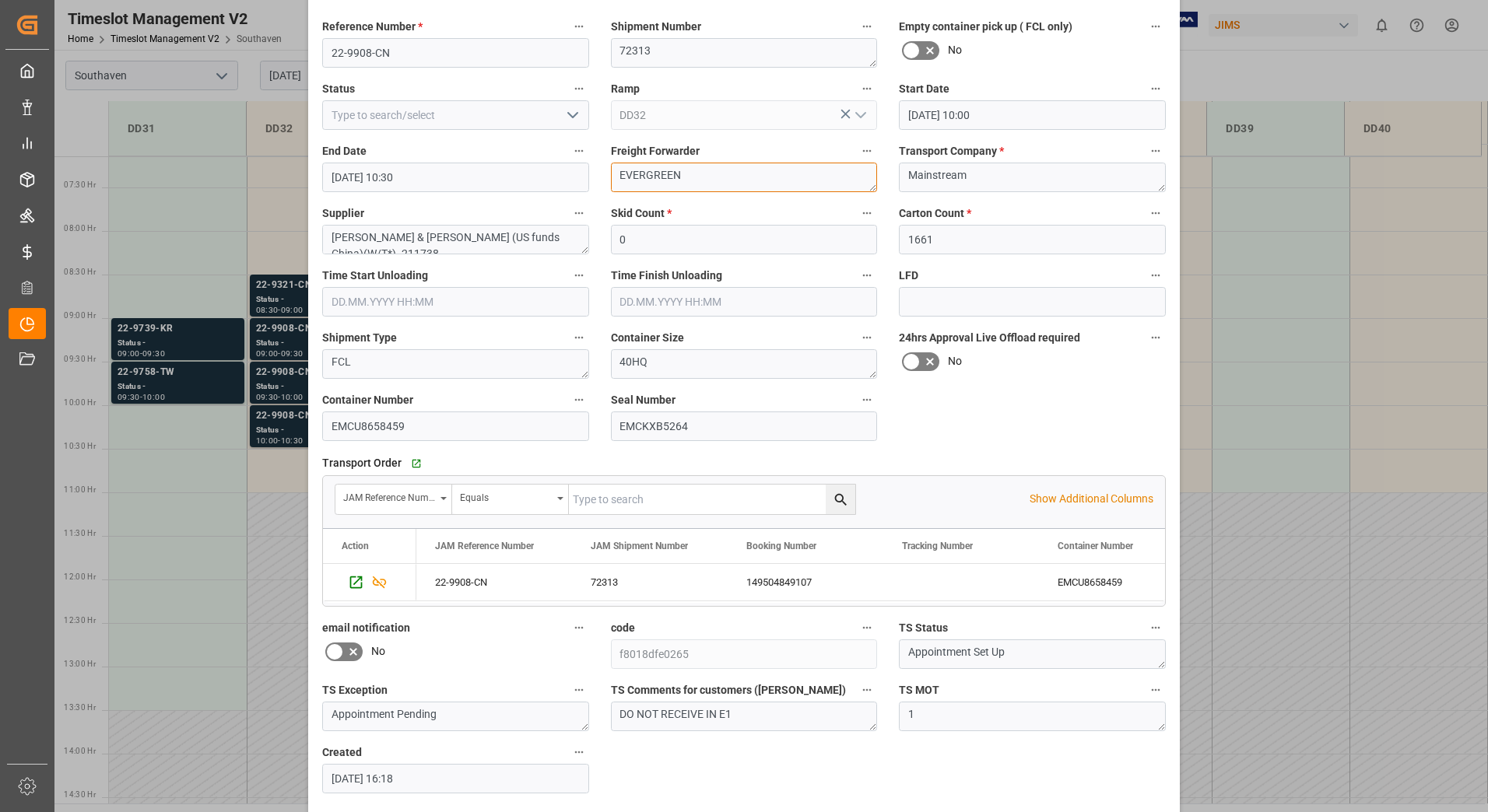
click at [703, 169] on textarea "EVERGREEN" at bounding box center [744, 177] width 267 height 30
click at [716, 210] on label "Skid Count *" at bounding box center [744, 214] width 267 height 22
click at [856, 210] on button "Skid Count *" at bounding box center [867, 213] width 20 height 20
click at [1303, 288] on div at bounding box center [744, 406] width 1488 height 812
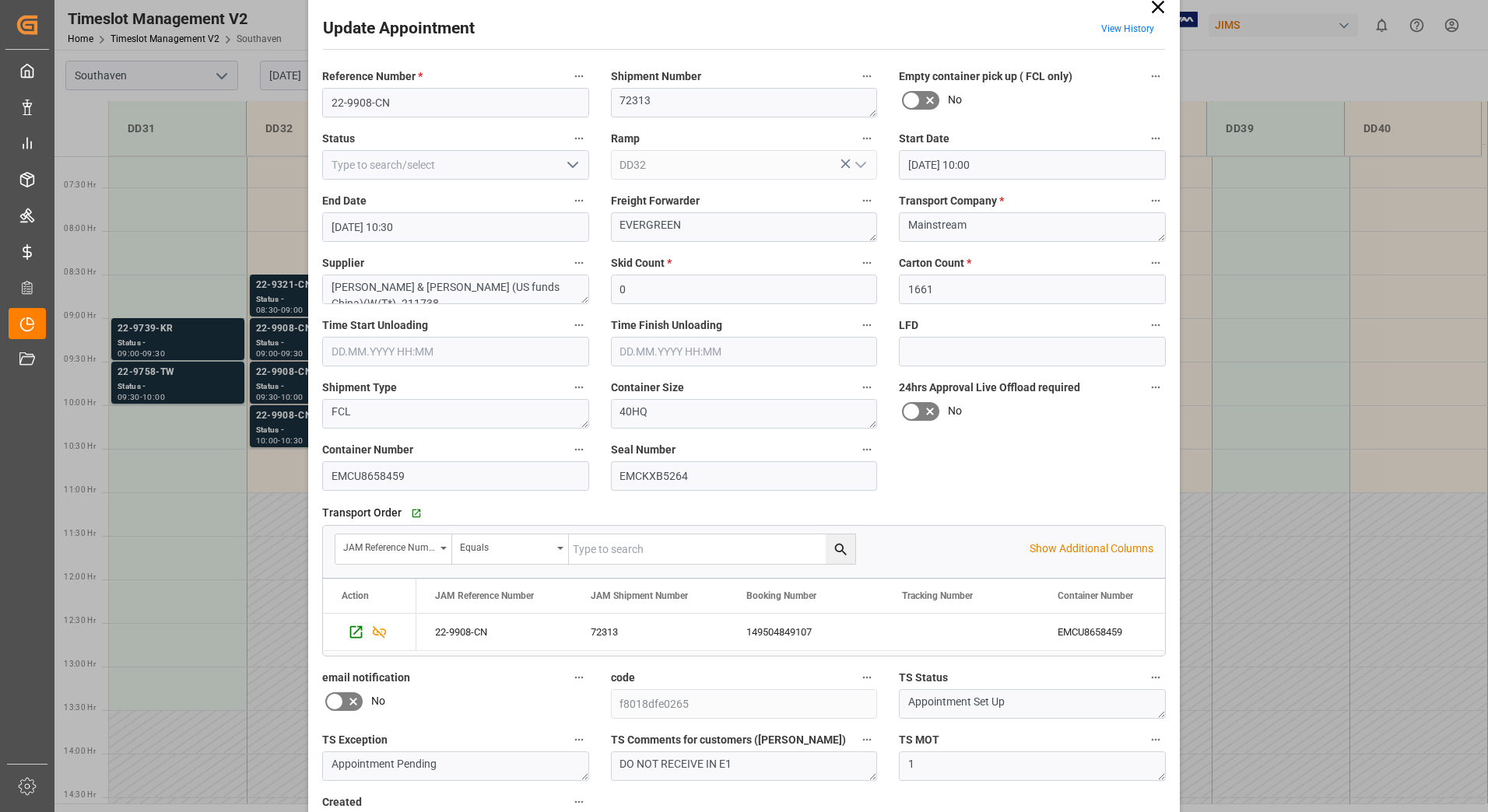
scroll to position [0, 0]
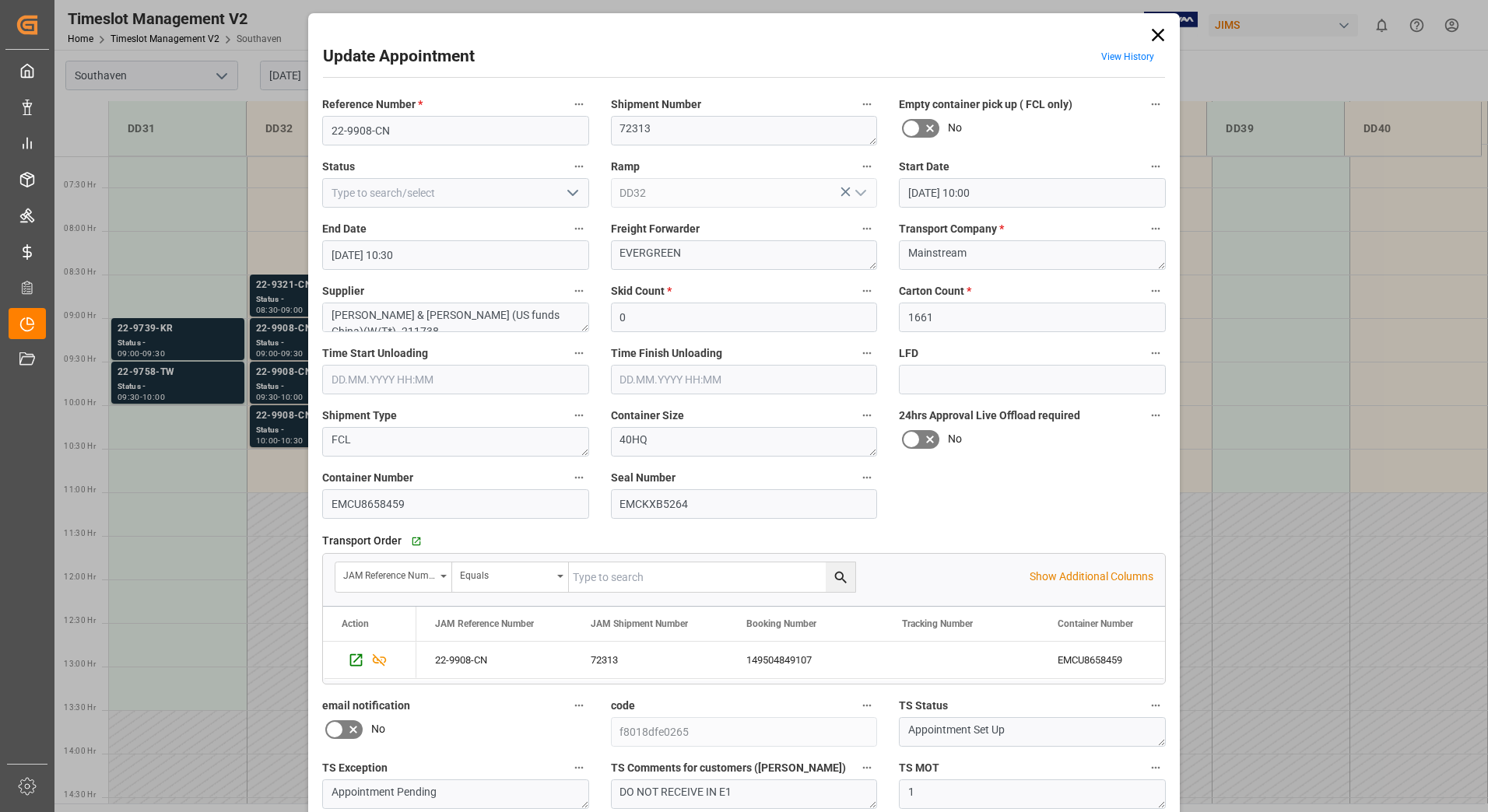
click at [1133, 54] on link "View History" at bounding box center [1128, 56] width 53 height 11
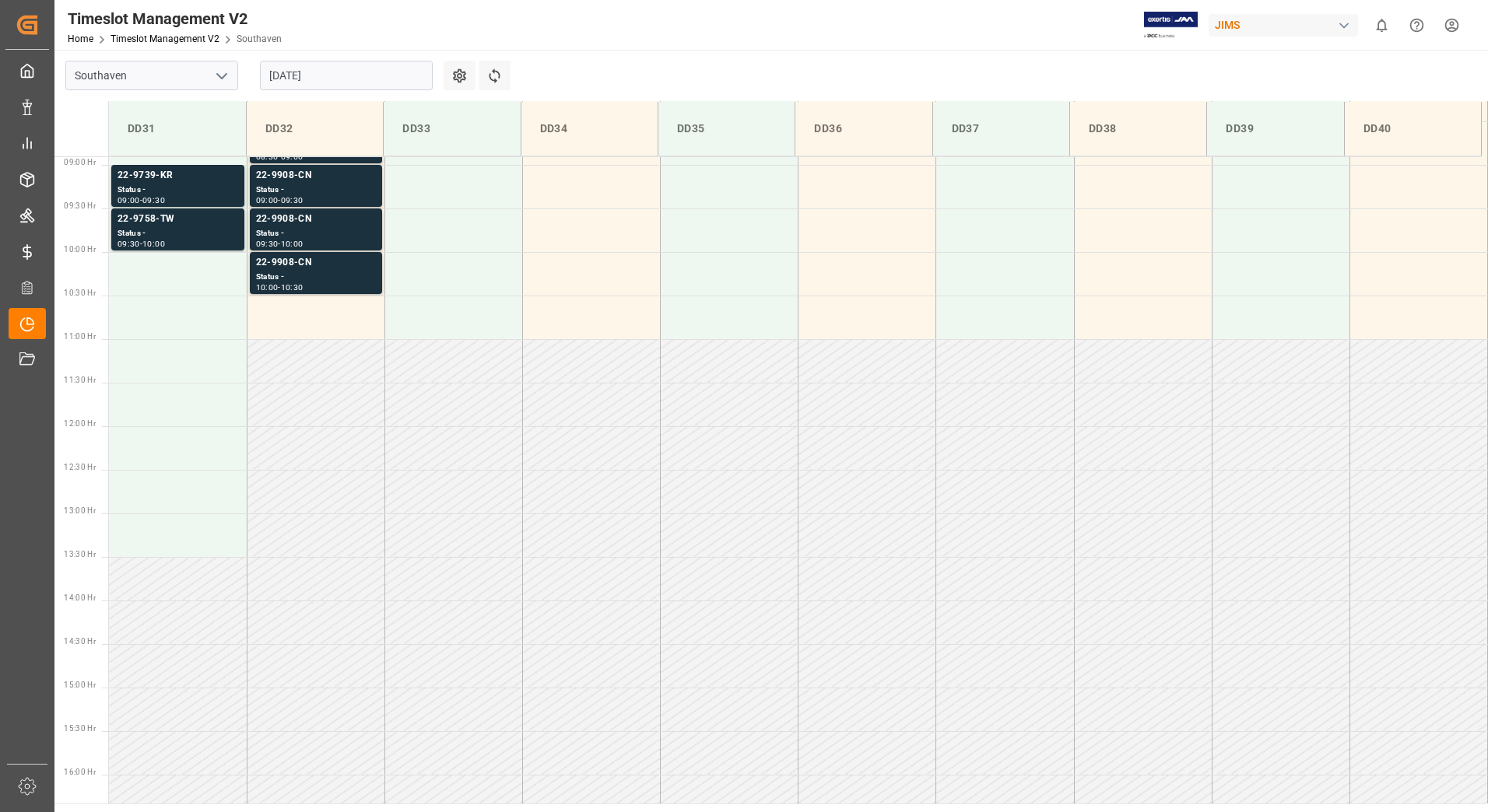
scroll to position [451, 0]
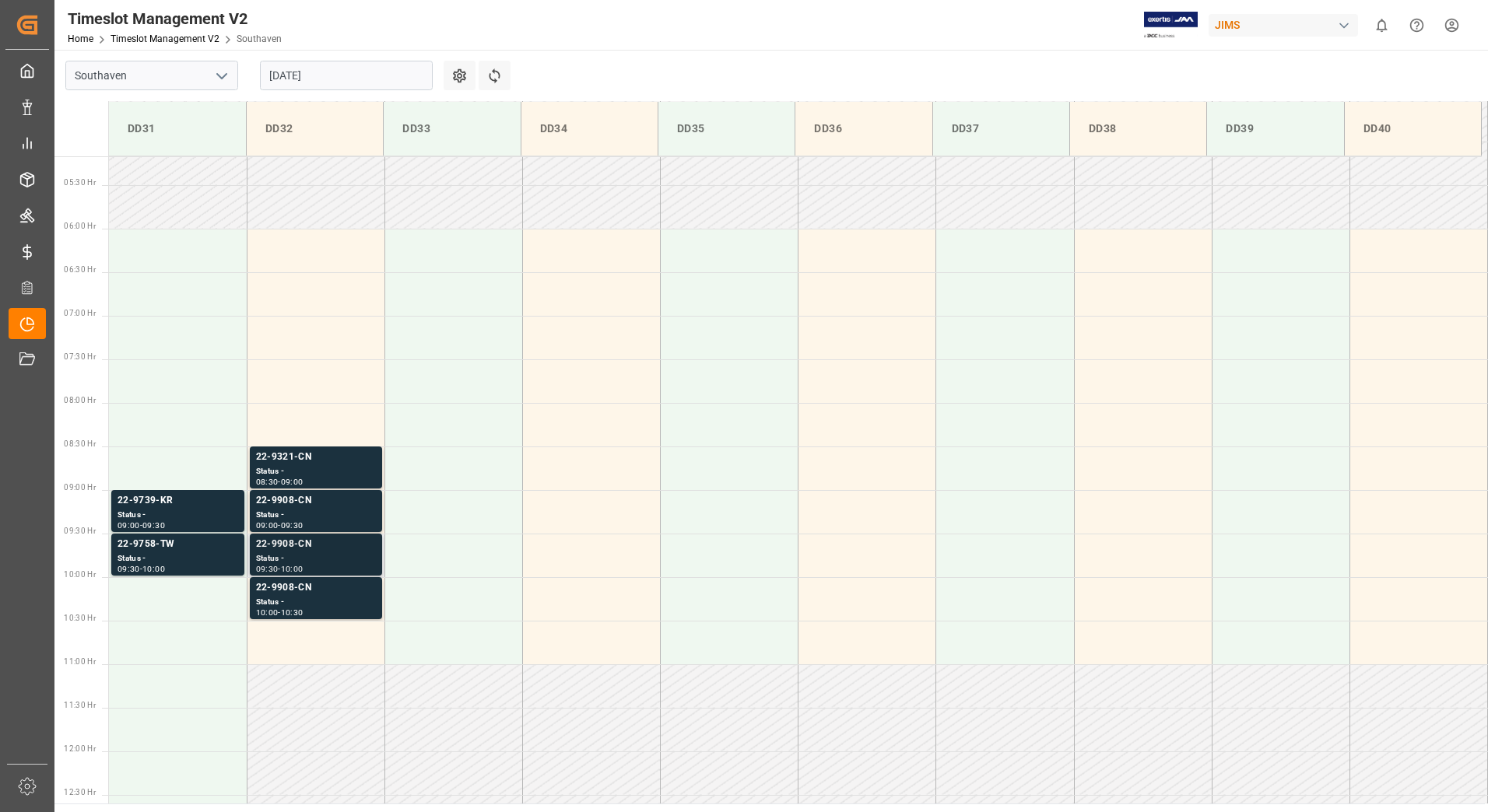
click at [343, 559] on div "Status -" at bounding box center [315, 559] width 120 height 14
click at [298, 510] on div "Status -" at bounding box center [315, 515] width 120 height 14
click at [292, 465] on div "Status -" at bounding box center [315, 472] width 120 height 14
click at [186, 560] on div "Status -" at bounding box center [178, 559] width 121 height 14
click at [170, 509] on div "Status -" at bounding box center [178, 515] width 121 height 14
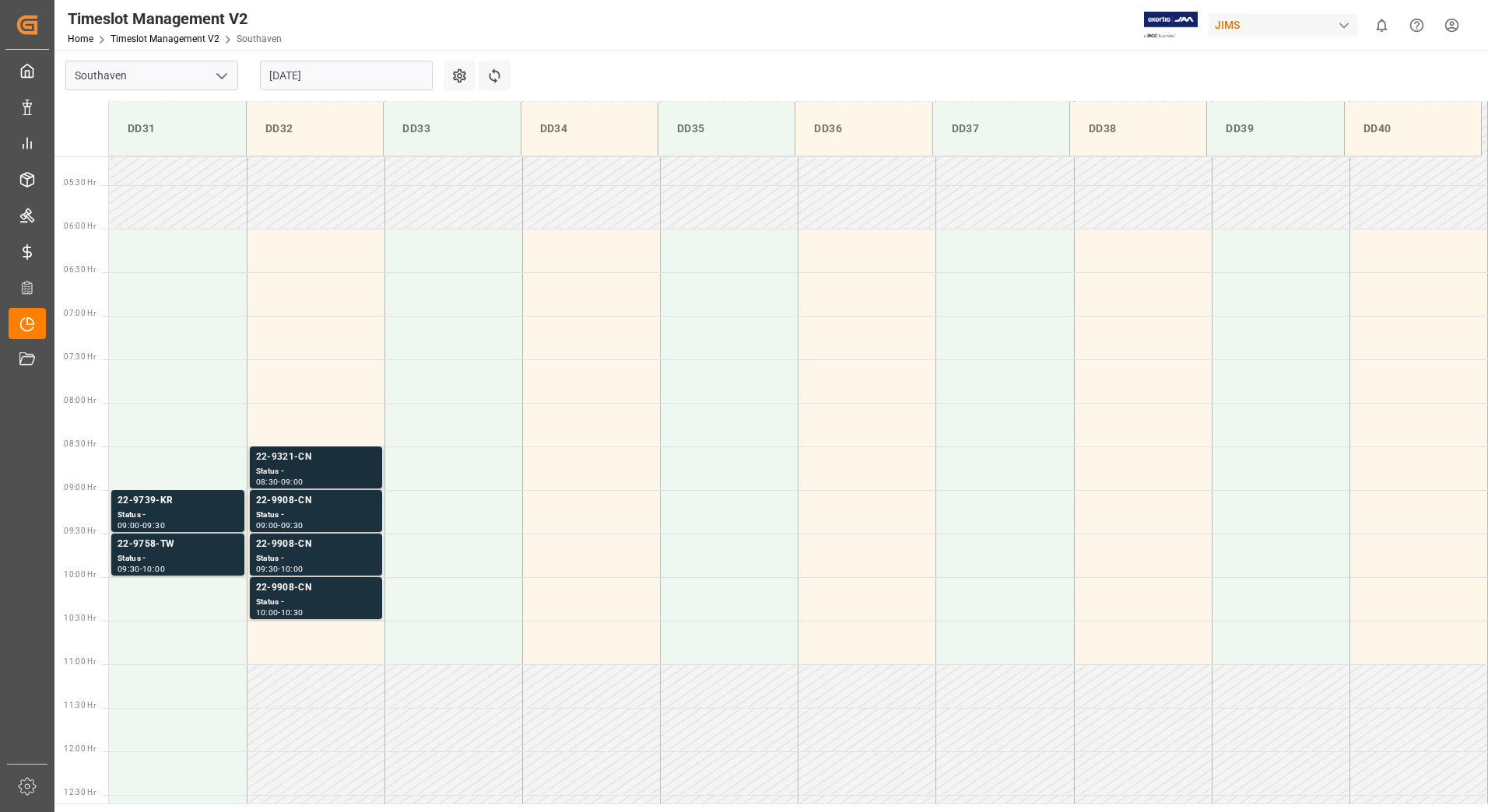
click at [318, 470] on div "Status -" at bounding box center [315, 472] width 120 height 14
click at [181, 605] on td at bounding box center [178, 598] width 138 height 43
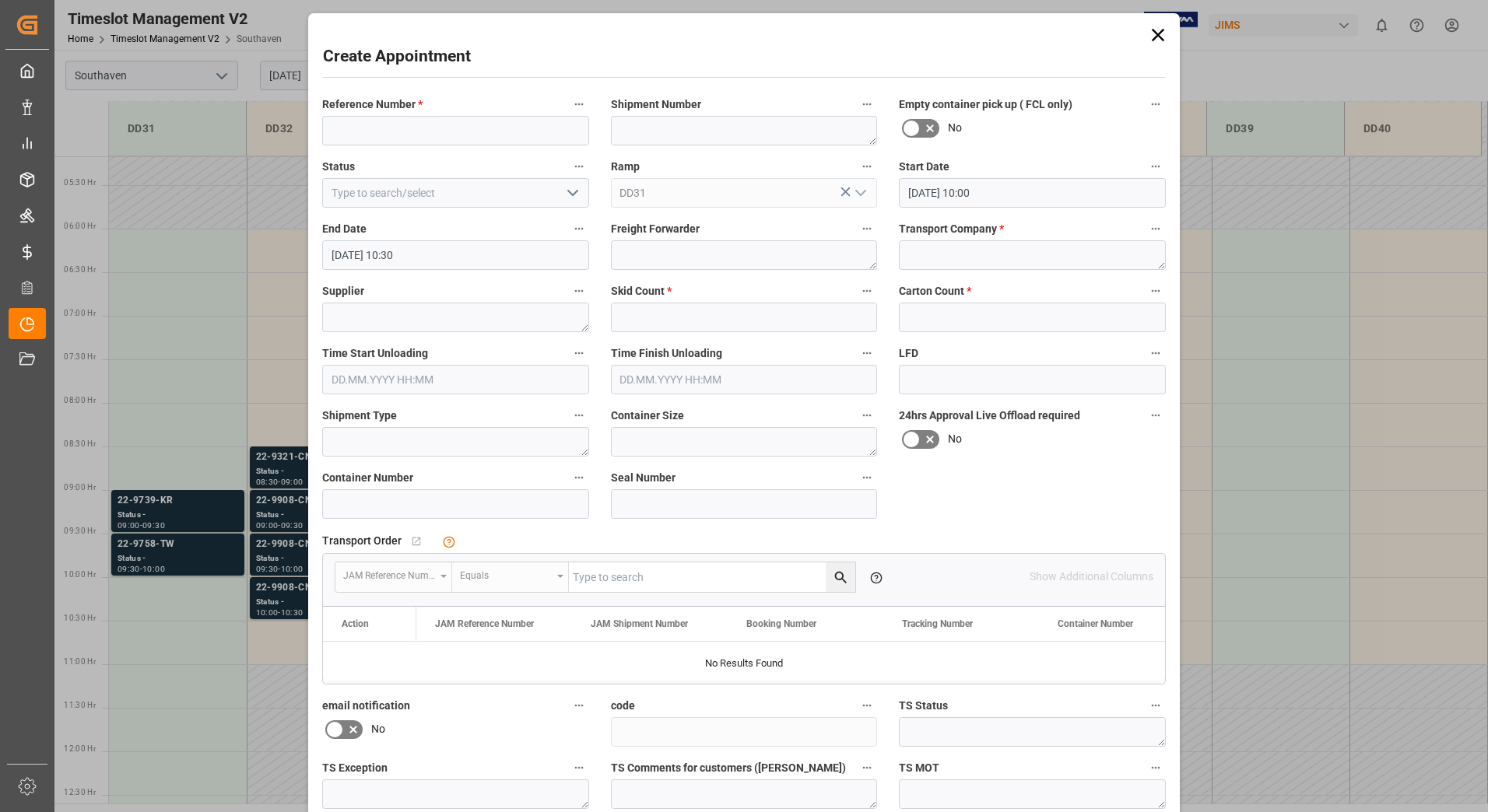
click at [1164, 32] on icon at bounding box center [1158, 35] width 22 height 22
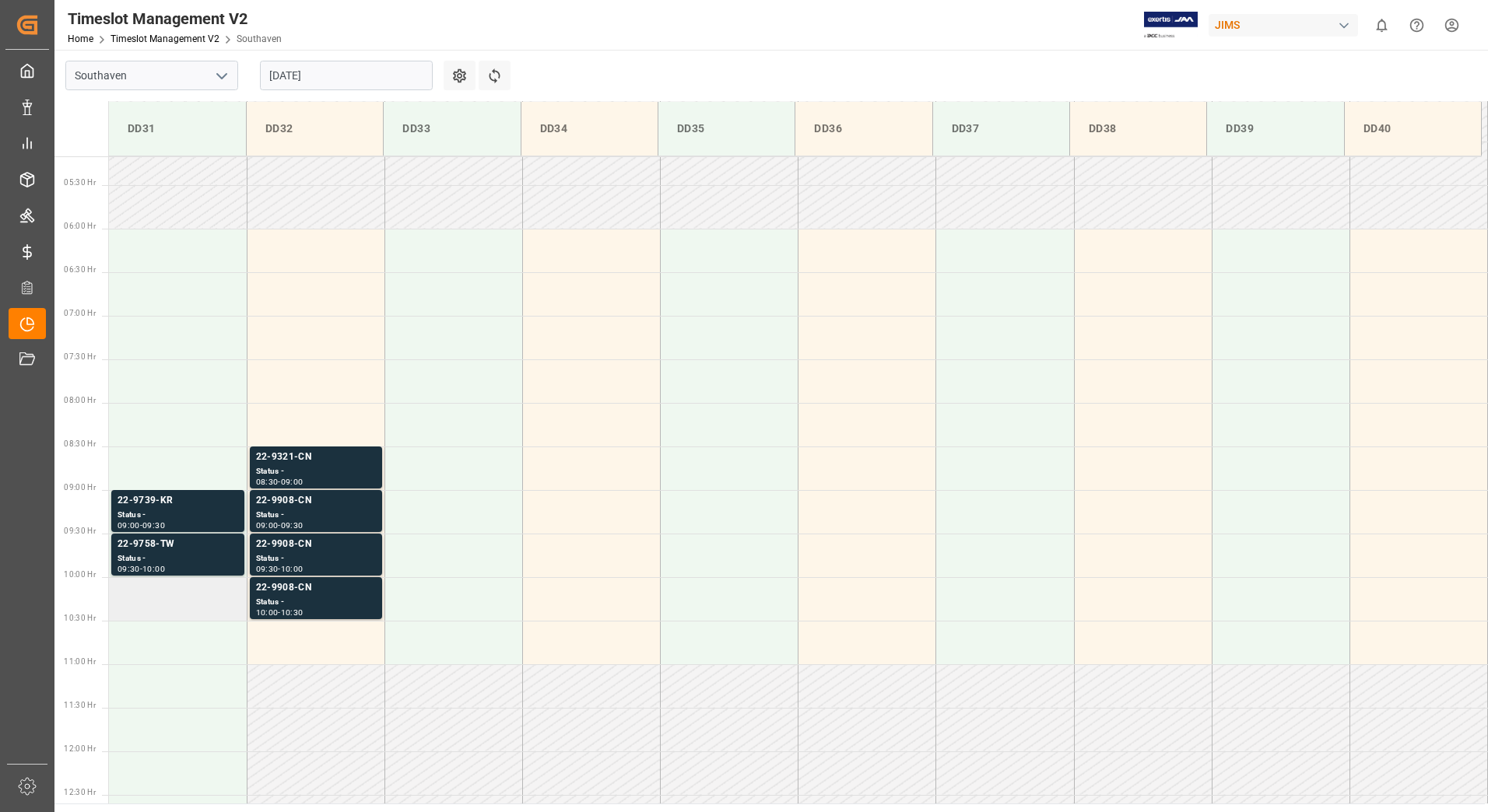
click at [178, 606] on td at bounding box center [178, 598] width 138 height 43
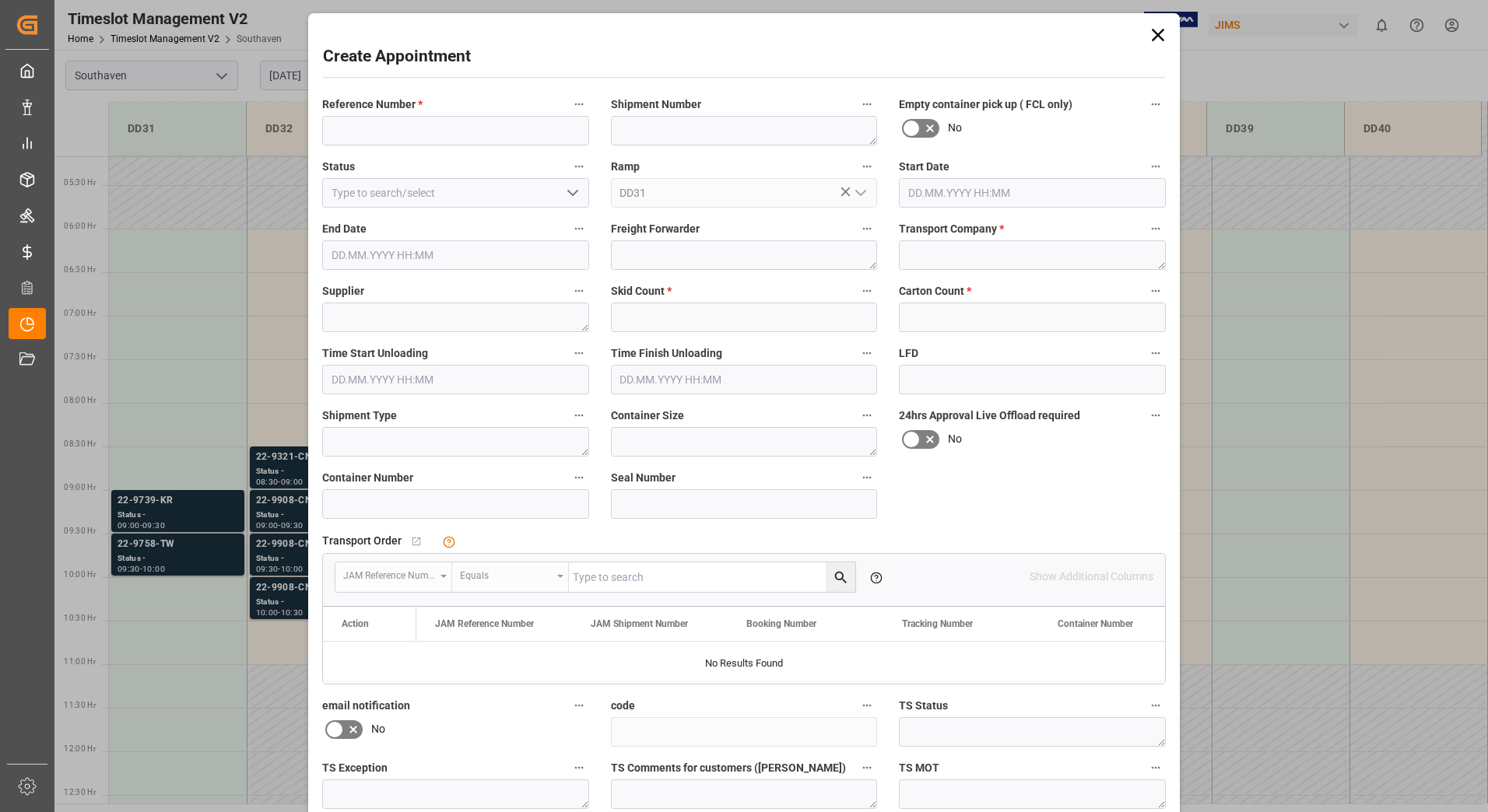
type input "[DATE] 10:00"
type input "[DATE] 10:30"
click at [424, 124] on input at bounding box center [455, 130] width 267 height 30
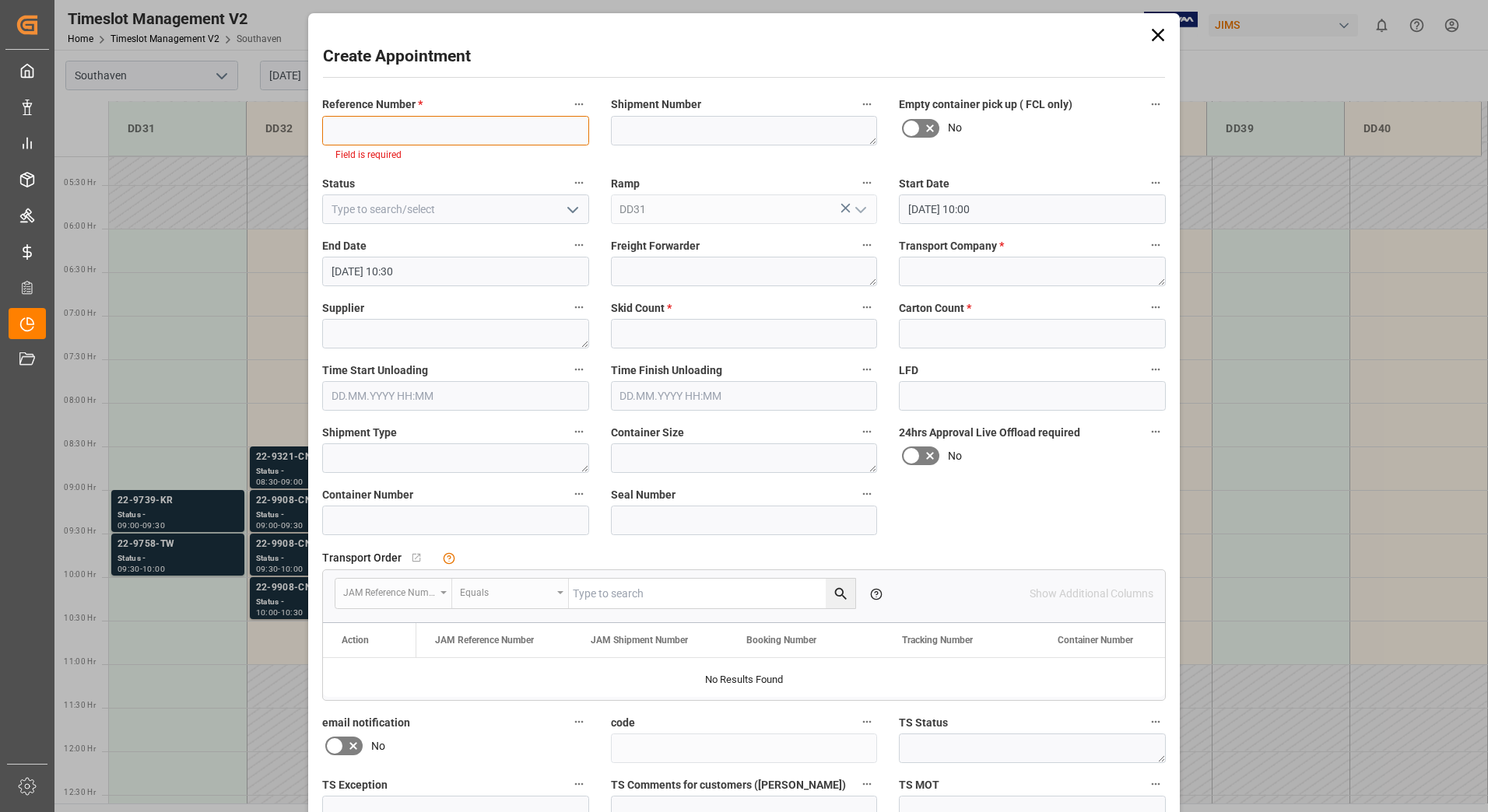
click at [401, 135] on input at bounding box center [455, 130] width 267 height 30
paste input "22-10431-[GEOGRAPHIC_DATA]"
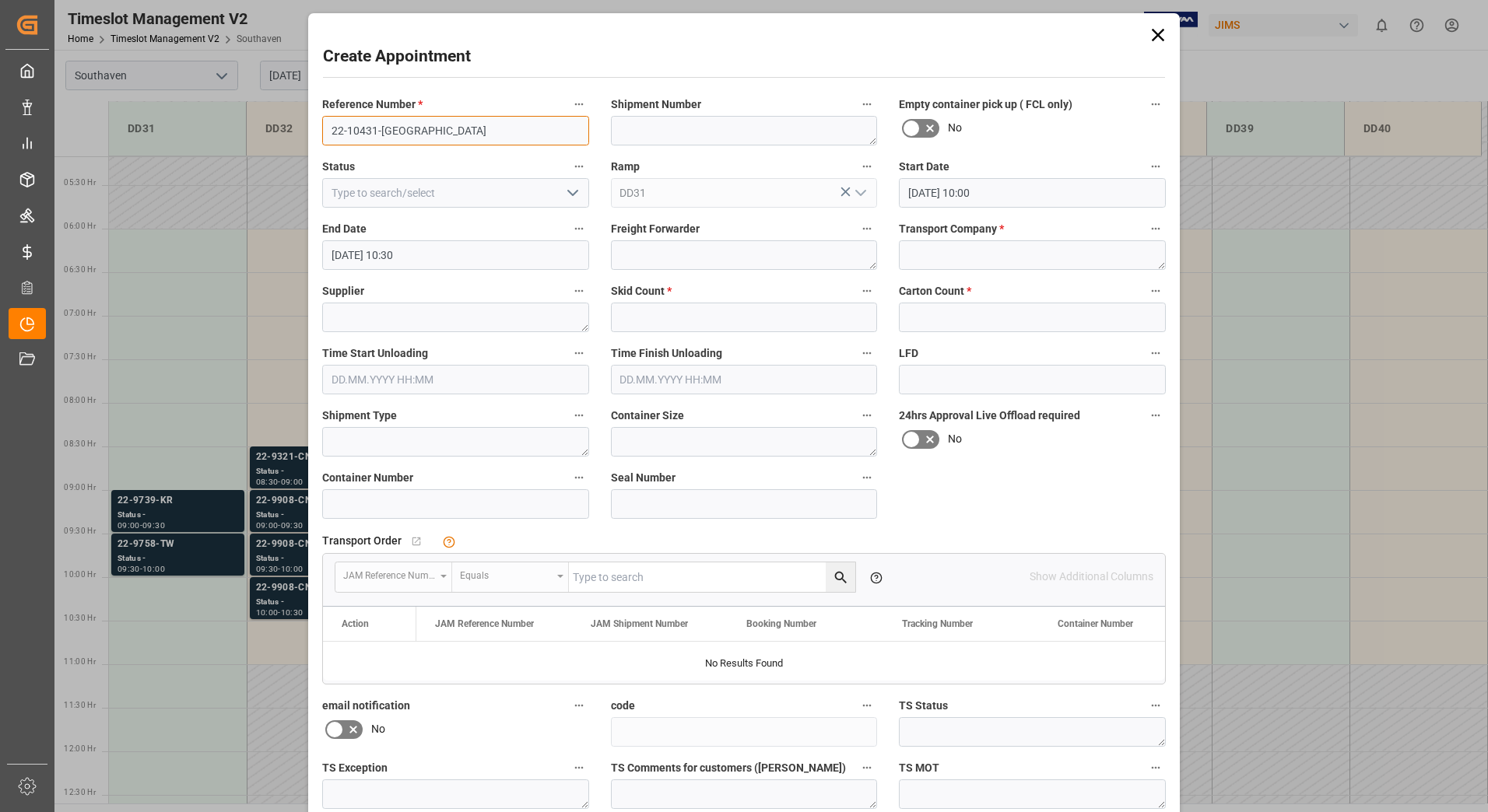
type input "22-10431-[GEOGRAPHIC_DATA]"
click at [640, 152] on div "Ramp DD31" at bounding box center [744, 181] width 289 height 62
click at [682, 253] on textarea at bounding box center [744, 255] width 267 height 30
click at [943, 250] on textarea at bounding box center [1032, 255] width 267 height 30
type textarea "TRANS 99 LOGISTICS"
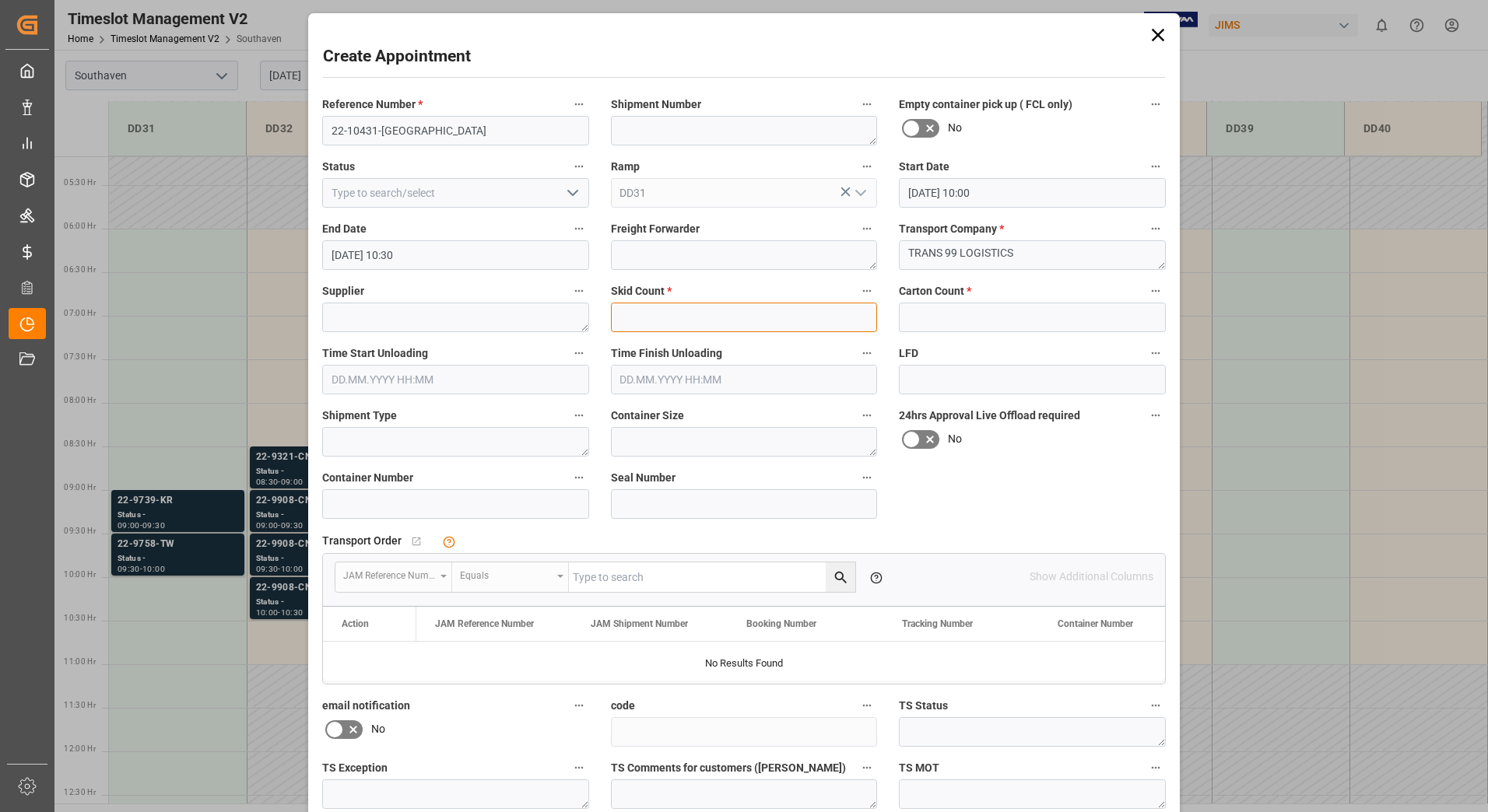
drag, startPoint x: 730, startPoint y: 320, endPoint x: 636, endPoint y: 311, distance: 94.4
click at [730, 320] on input "text" at bounding box center [744, 317] width 267 height 30
type input "14"
click at [1035, 492] on div "Reference Number * 22-10431-US Shipment Number Empty container pick up ( FCL on…" at bounding box center [743, 482] width 865 height 788
drag, startPoint x: 1035, startPoint y: 492, endPoint x: 963, endPoint y: 503, distance: 72.8
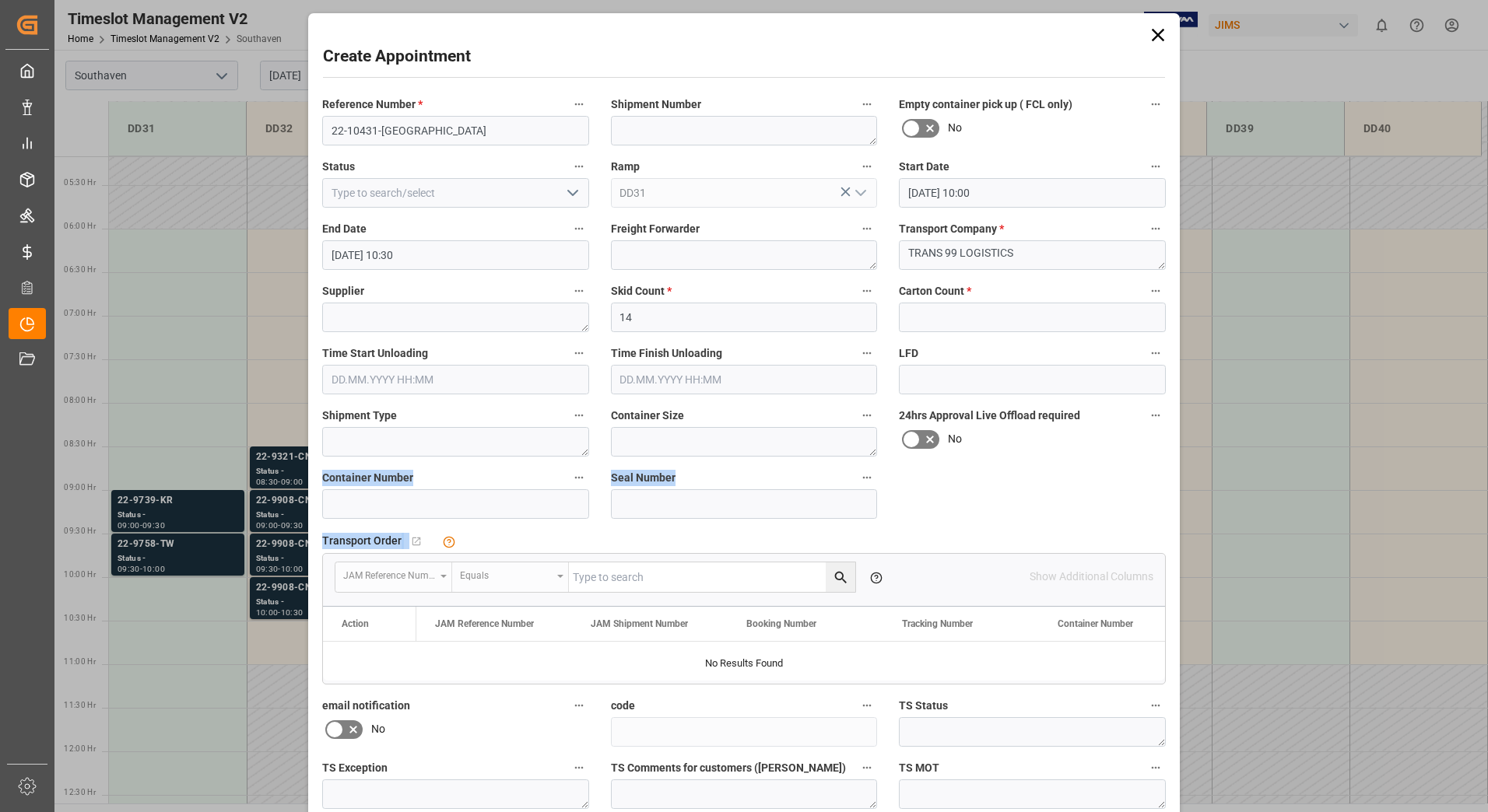
click at [963, 502] on div "Reference Number * 22-10431-US Shipment Number Empty container pick up ( FCL on…" at bounding box center [743, 482] width 865 height 788
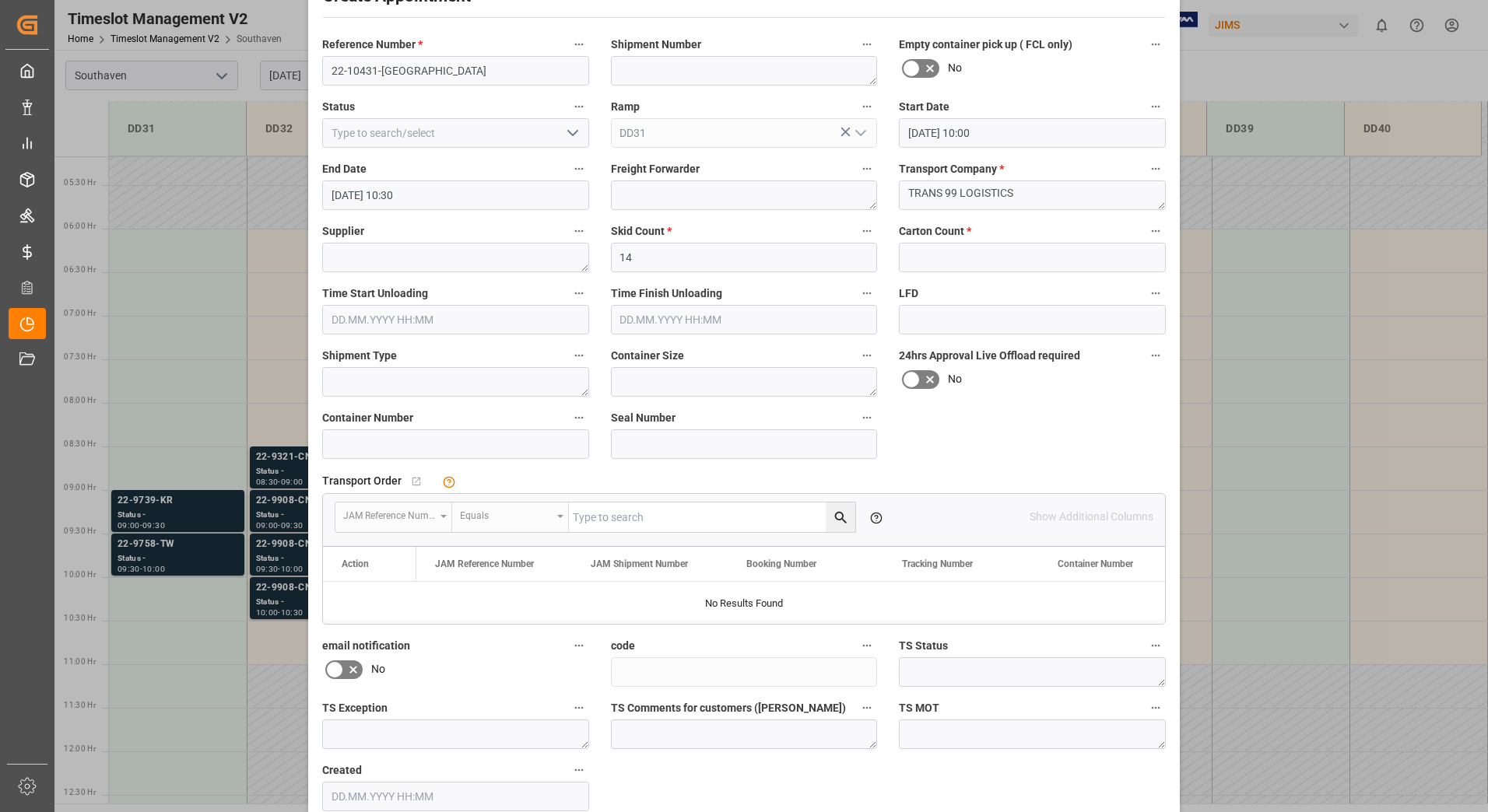
scroll to position [0, 0]
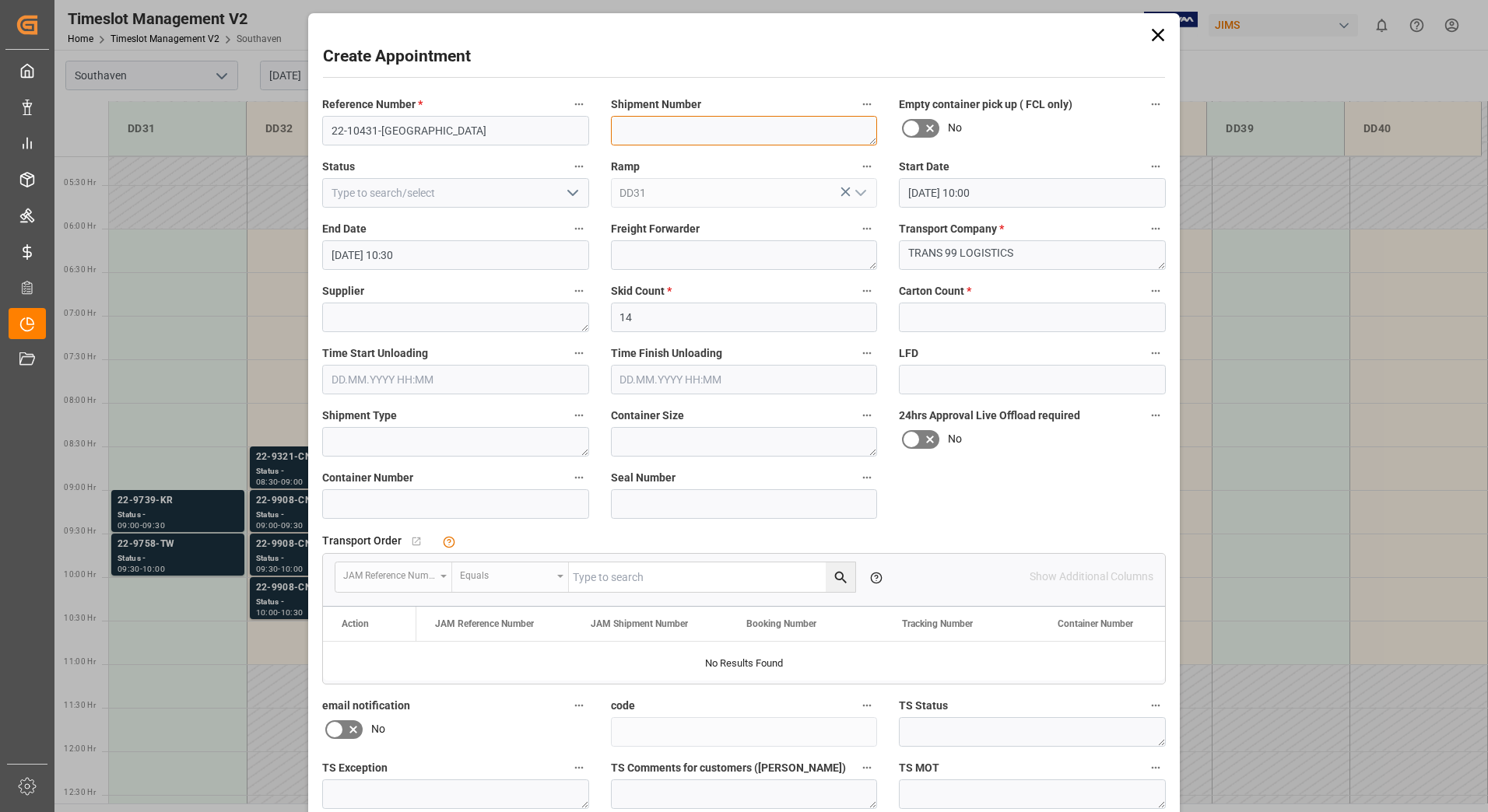
click at [718, 139] on textarea at bounding box center [744, 130] width 267 height 30
paste textarea "BB0025279"
click at [654, 59] on div "Create Appointment" at bounding box center [744, 60] width 842 height 31
drag, startPoint x: 710, startPoint y: 133, endPoint x: 551, endPoint y: 144, distance: 159.4
click at [547, 142] on div "Reference Number * 22-10431-US Shipment Number BB0025279 Empty container pick u…" at bounding box center [743, 482] width 865 height 788
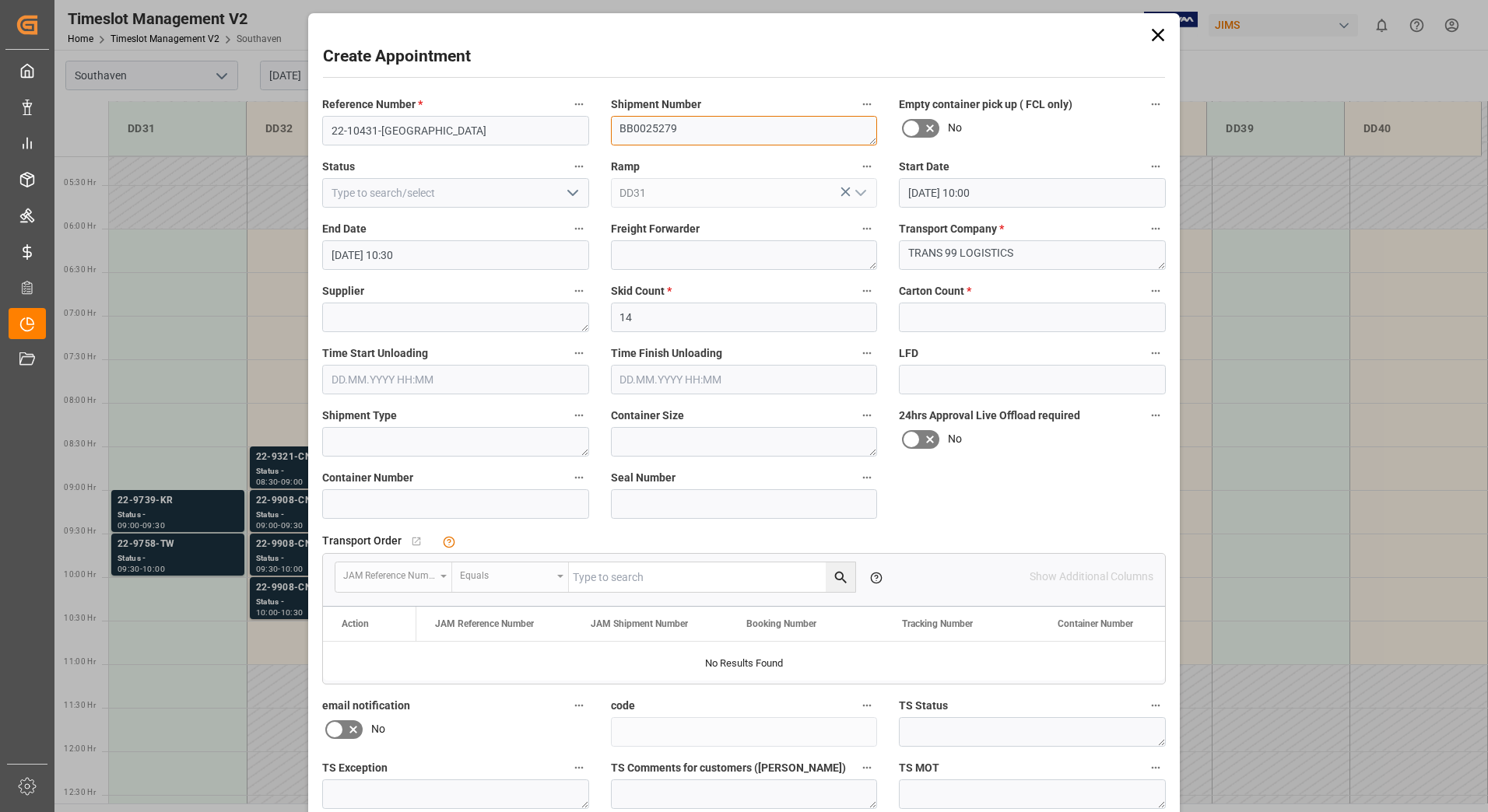
paste textarea "22-10431-[GEOGRAPHIC_DATA]"
type textarea "22-10431-[GEOGRAPHIC_DATA]"
drag, startPoint x: 427, startPoint y: 135, endPoint x: 302, endPoint y: 144, distance: 125.3
click at [302, 144] on div "Create Appointment Reference Number * 22-10431-US Shipment Number 22-10431-US E…" at bounding box center [744, 406] width 1488 height 812
paste input "840514-OH / 852880-OH"
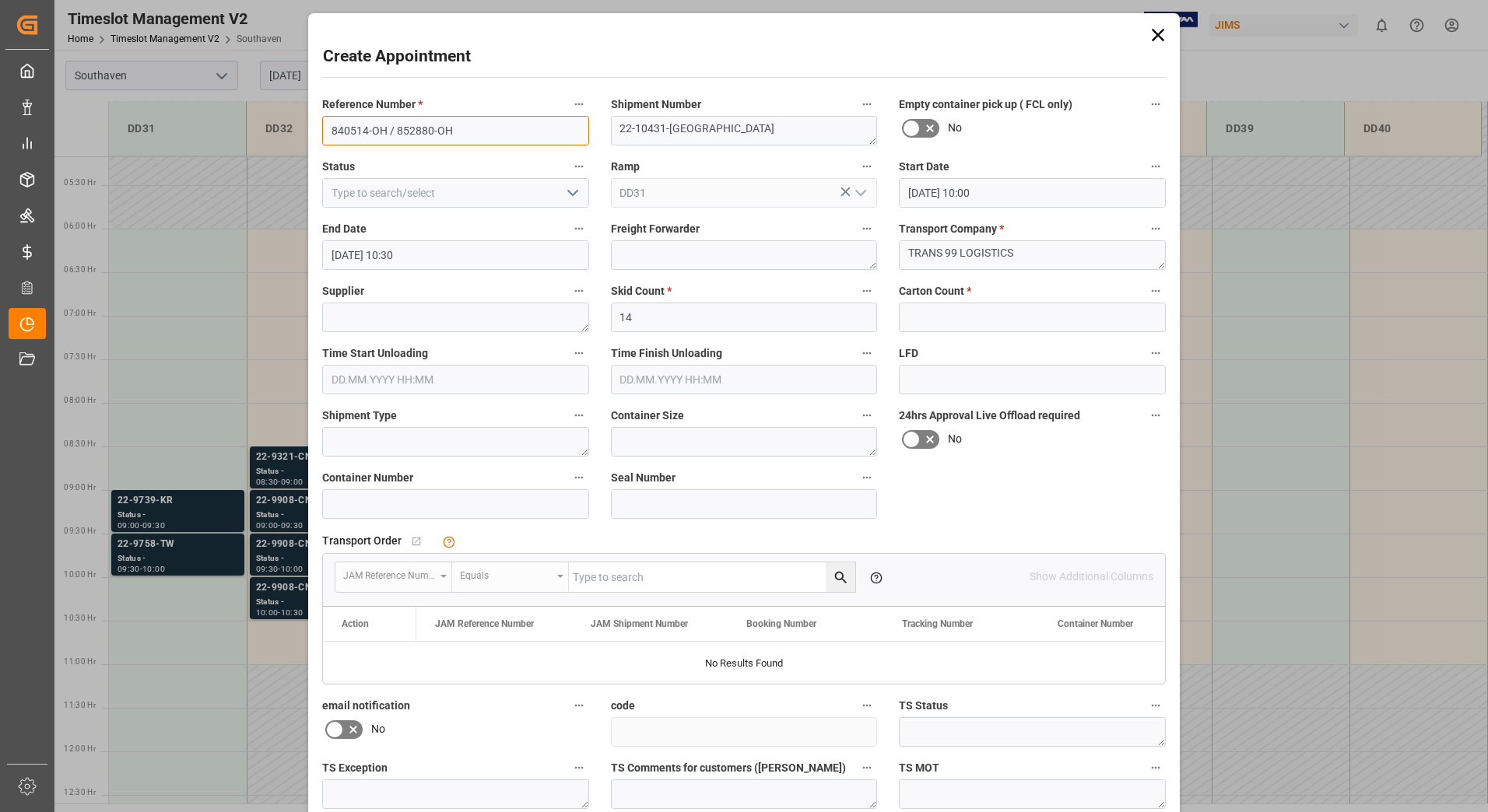
type input "840514-OH / 852880-OH"
click at [568, 78] on div "Create Appointment Reference Number * 840514-OH / 852880-OH Shipment Number 22-…" at bounding box center [743, 475] width 863 height 917
click at [497, 188] on input at bounding box center [455, 193] width 267 height 30
drag, startPoint x: 499, startPoint y: 222, endPoint x: 506, endPoint y: 219, distance: 7.6
click at [506, 219] on label "End Date" at bounding box center [455, 230] width 267 height 22
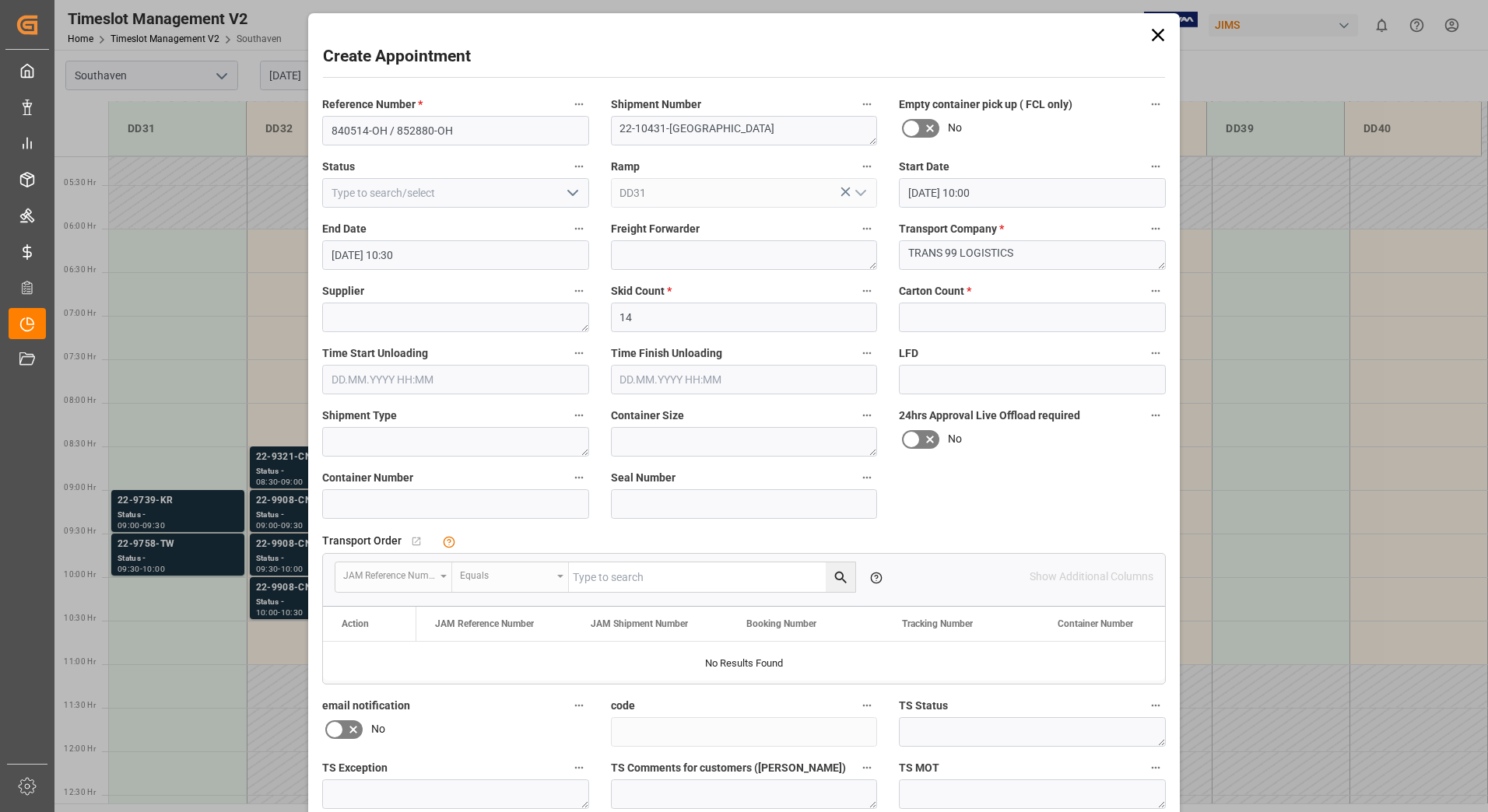
click at [568, 219] on button "End Date" at bounding box center [579, 229] width 20 height 20
click at [565, 191] on div at bounding box center [744, 406] width 1488 height 812
click at [568, 191] on icon "open menu" at bounding box center [573, 193] width 19 height 19
click at [496, 322] on div "New appointment" at bounding box center [455, 332] width 265 height 35
type input "New appointment"
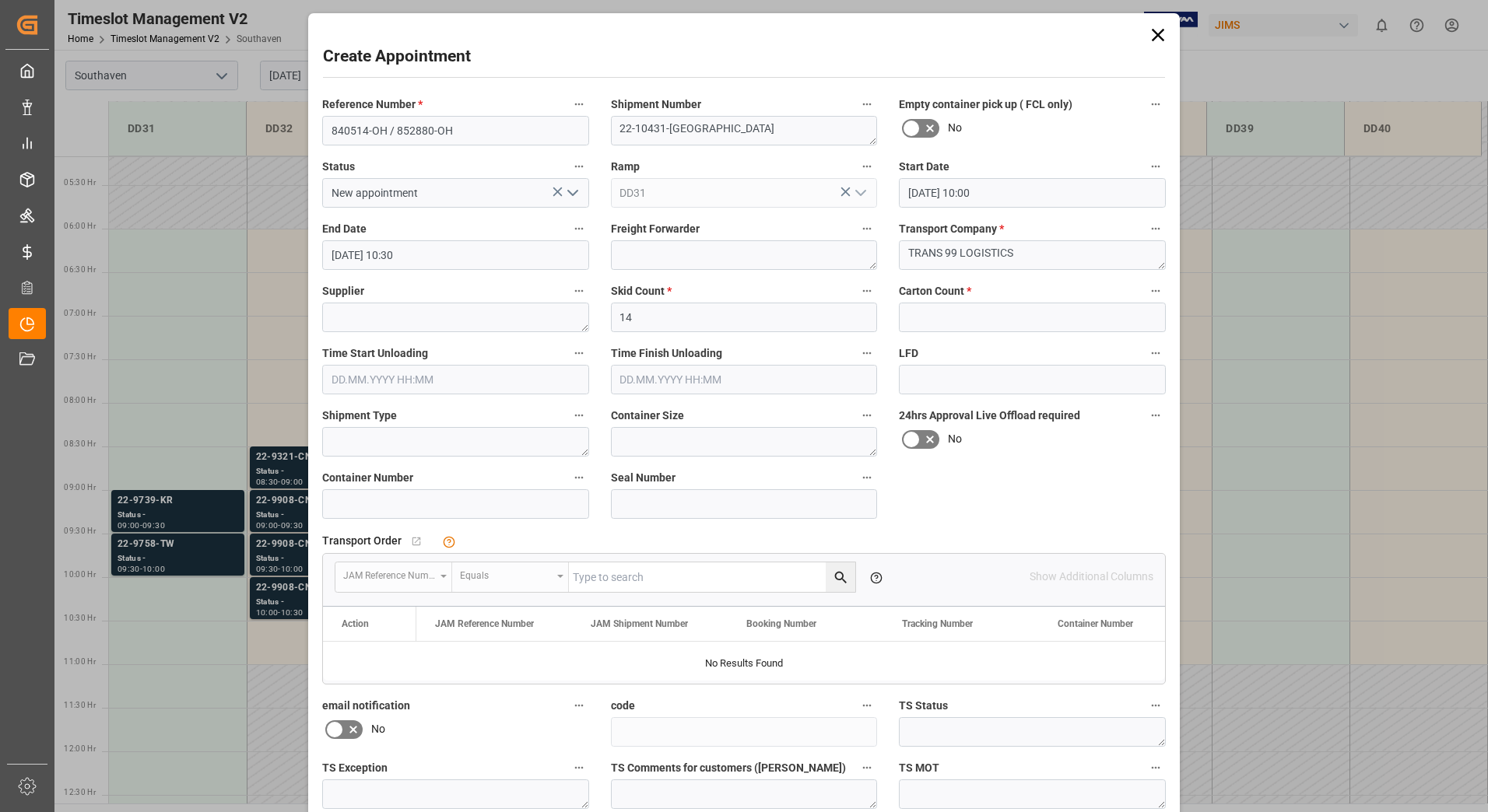
click at [479, 227] on label "End Date" at bounding box center [455, 230] width 267 height 22
click at [568, 227] on button "End Date" at bounding box center [579, 229] width 20 height 20
click at [706, 221] on div at bounding box center [744, 406] width 1488 height 812
click at [983, 331] on input "text" at bounding box center [1032, 317] width 267 height 30
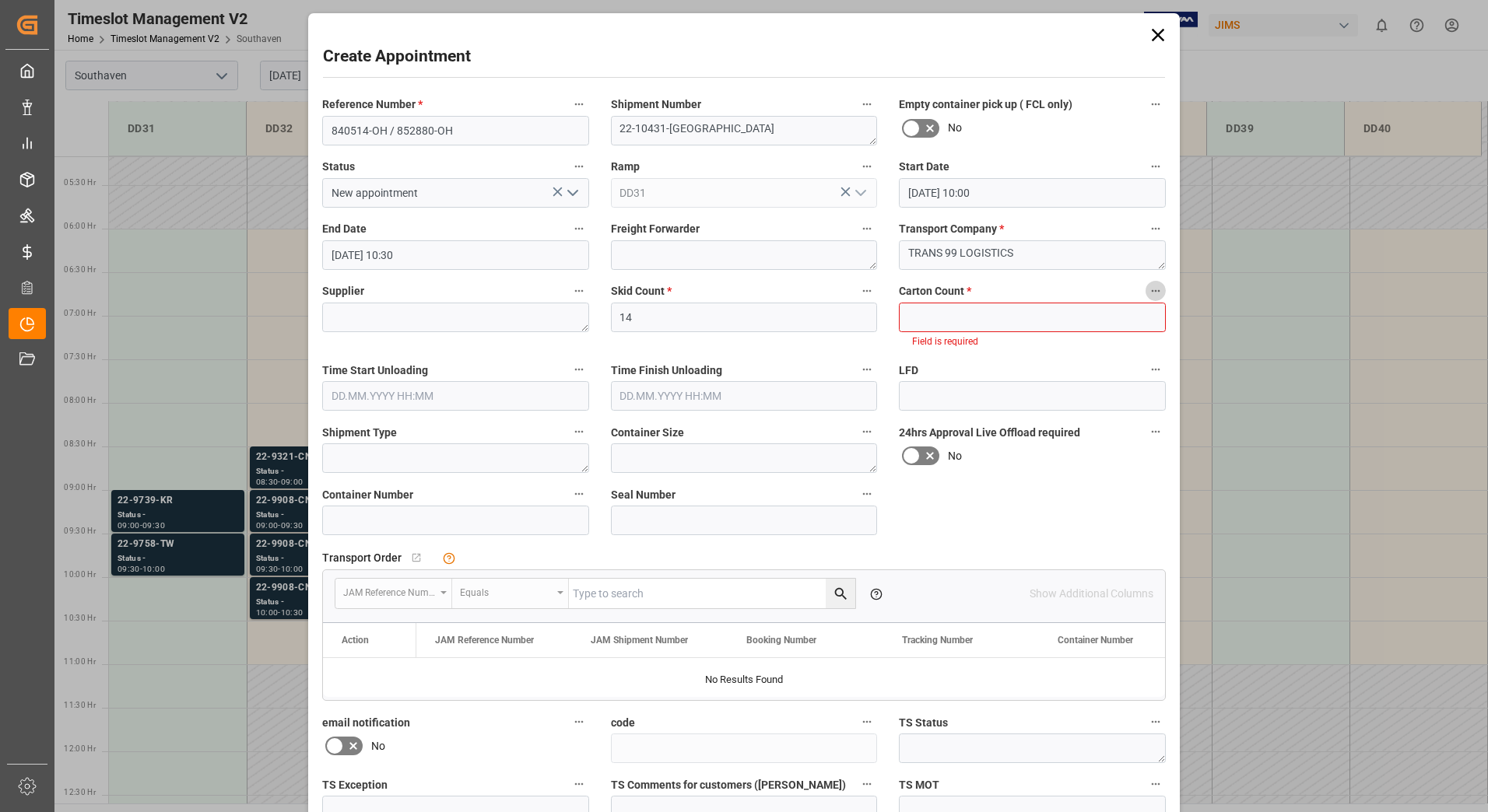
click at [1150, 292] on icon "button" at bounding box center [1156, 291] width 13 height 13
click at [1114, 357] on div at bounding box center [744, 406] width 1488 height 812
click at [1042, 321] on input "text" at bounding box center [1032, 317] width 267 height 30
click at [986, 360] on label "LFD" at bounding box center [1032, 371] width 267 height 22
click at [1145, 360] on button "LFD" at bounding box center [1156, 370] width 20 height 20
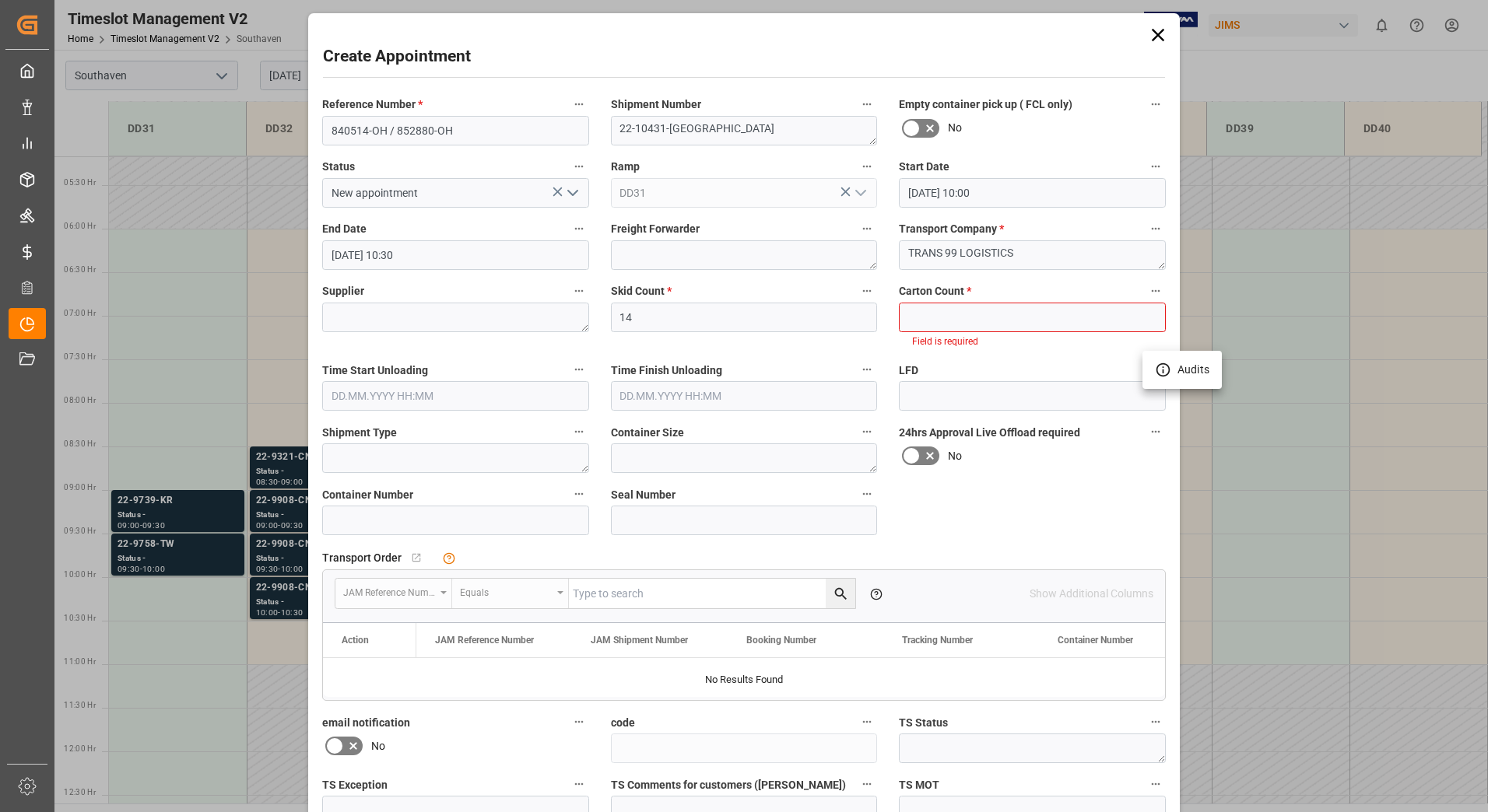
click at [1014, 499] on div at bounding box center [744, 406] width 1488 height 812
click at [471, 175] on label "Status" at bounding box center [455, 168] width 267 height 22
click at [568, 175] on button "Status" at bounding box center [579, 167] width 20 height 20
click at [479, 187] on div at bounding box center [744, 406] width 1488 height 812
drag, startPoint x: 528, startPoint y: 196, endPoint x: 573, endPoint y: 200, distance: 45.2
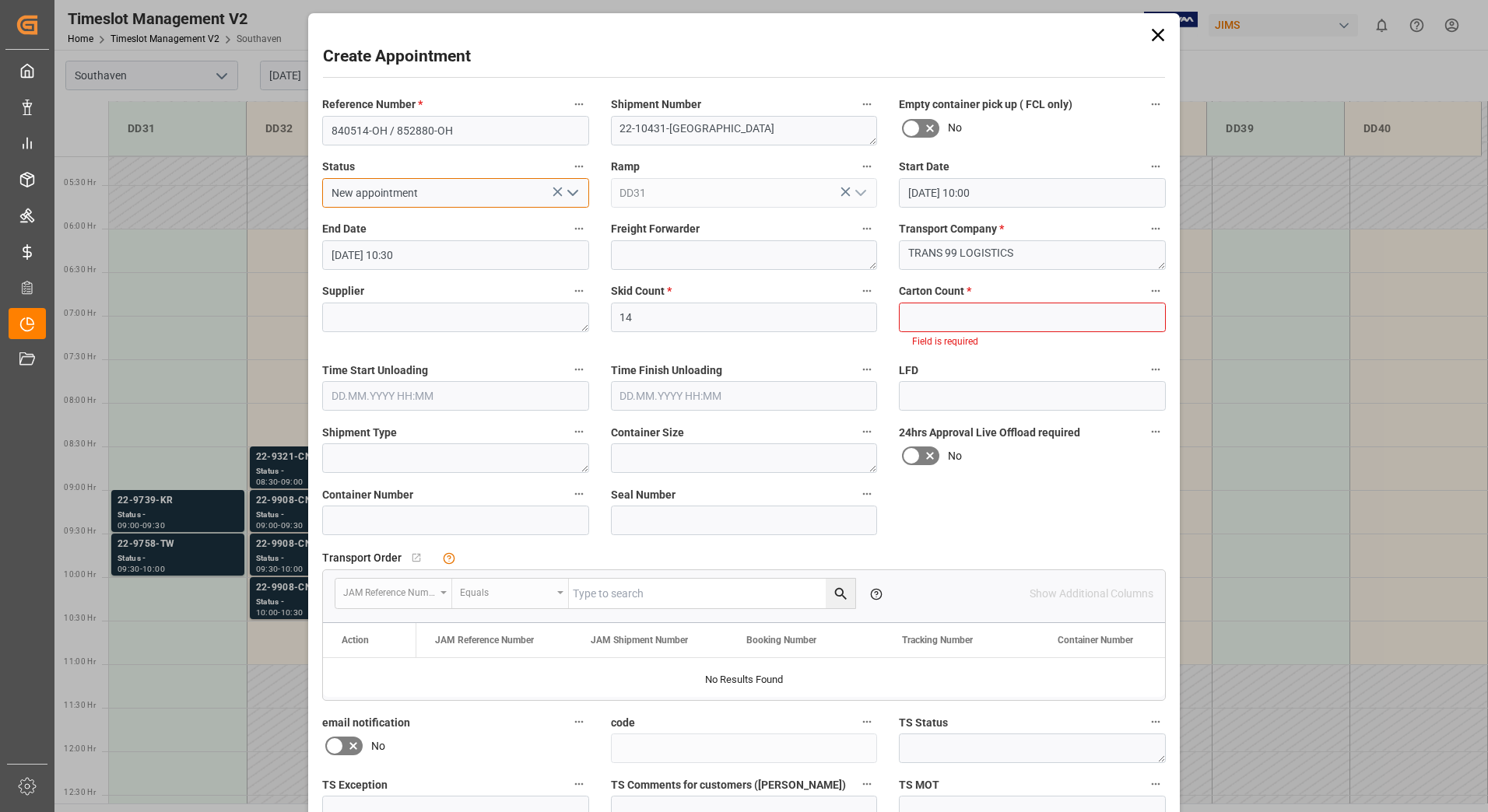
click at [533, 198] on input "New appointment" at bounding box center [455, 193] width 267 height 30
click at [571, 195] on icon "open menu" at bounding box center [573, 193] width 19 height 19
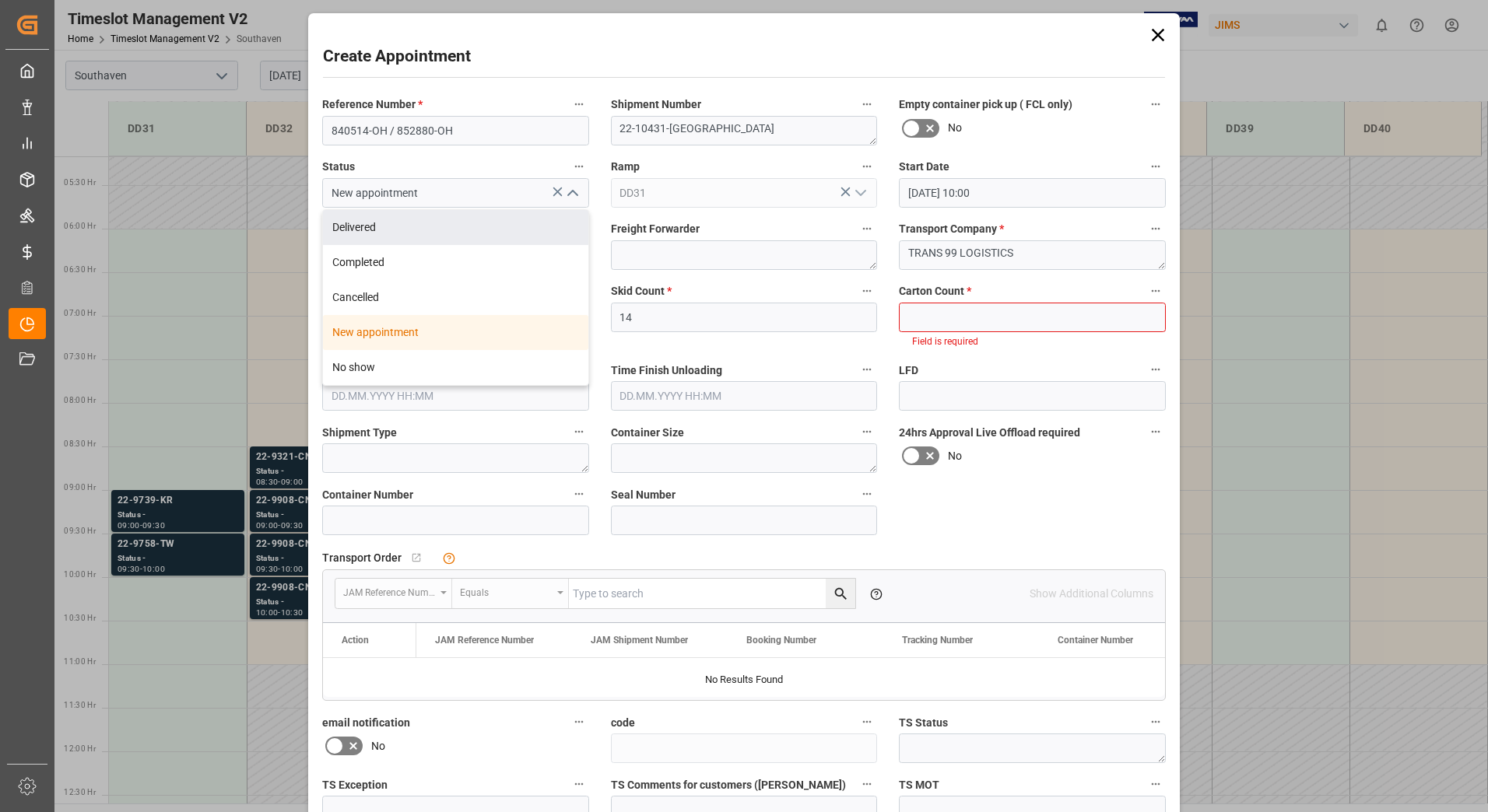
click at [573, 192] on icon "close menu" at bounding box center [573, 193] width 19 height 19
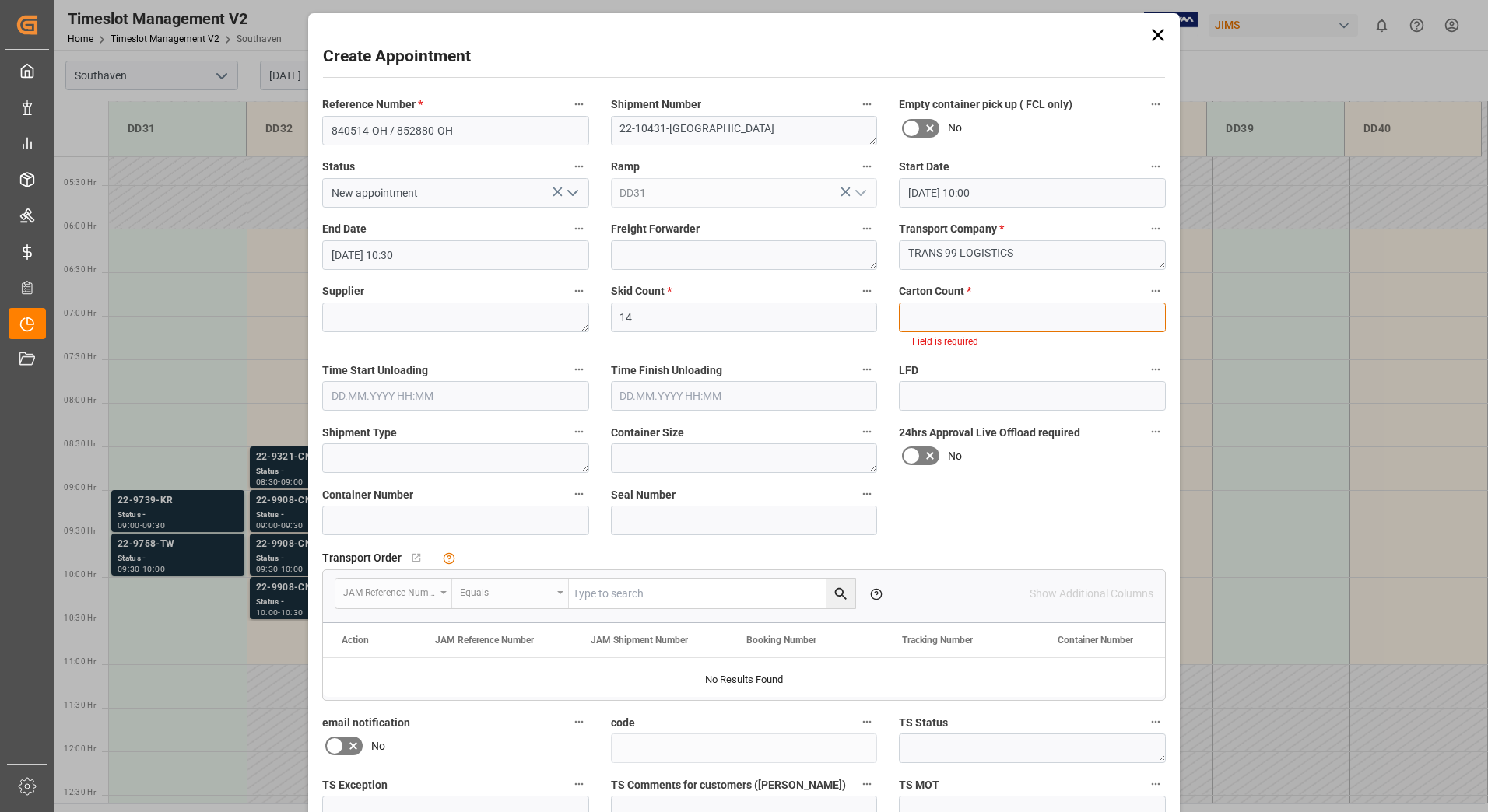
click at [949, 321] on input "text" at bounding box center [1032, 317] width 267 height 30
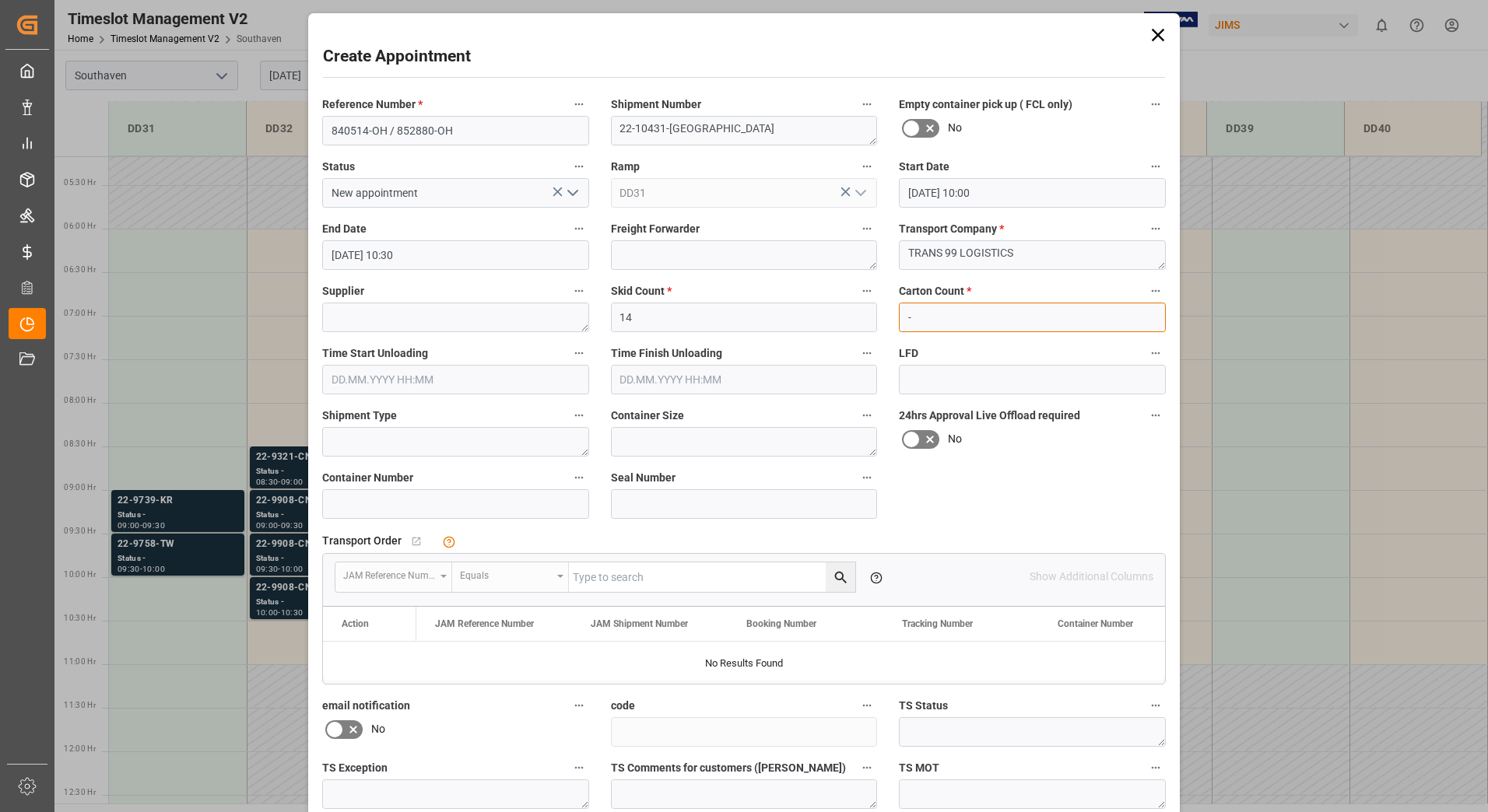
type input "NaN"
click at [1001, 461] on div "24hrs Approval Live Offload required No" at bounding box center [1032, 430] width 289 height 62
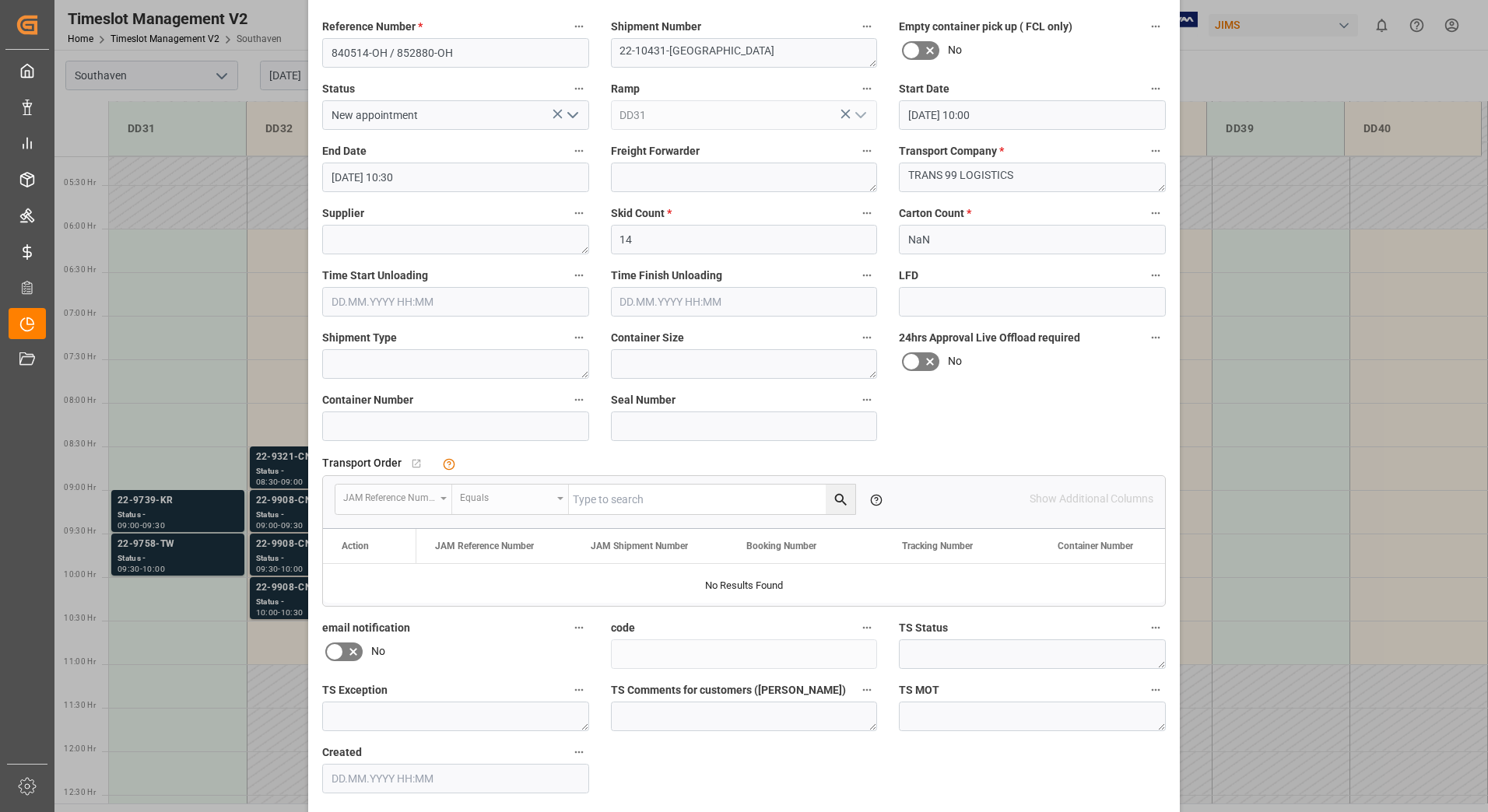
scroll to position [139, 0]
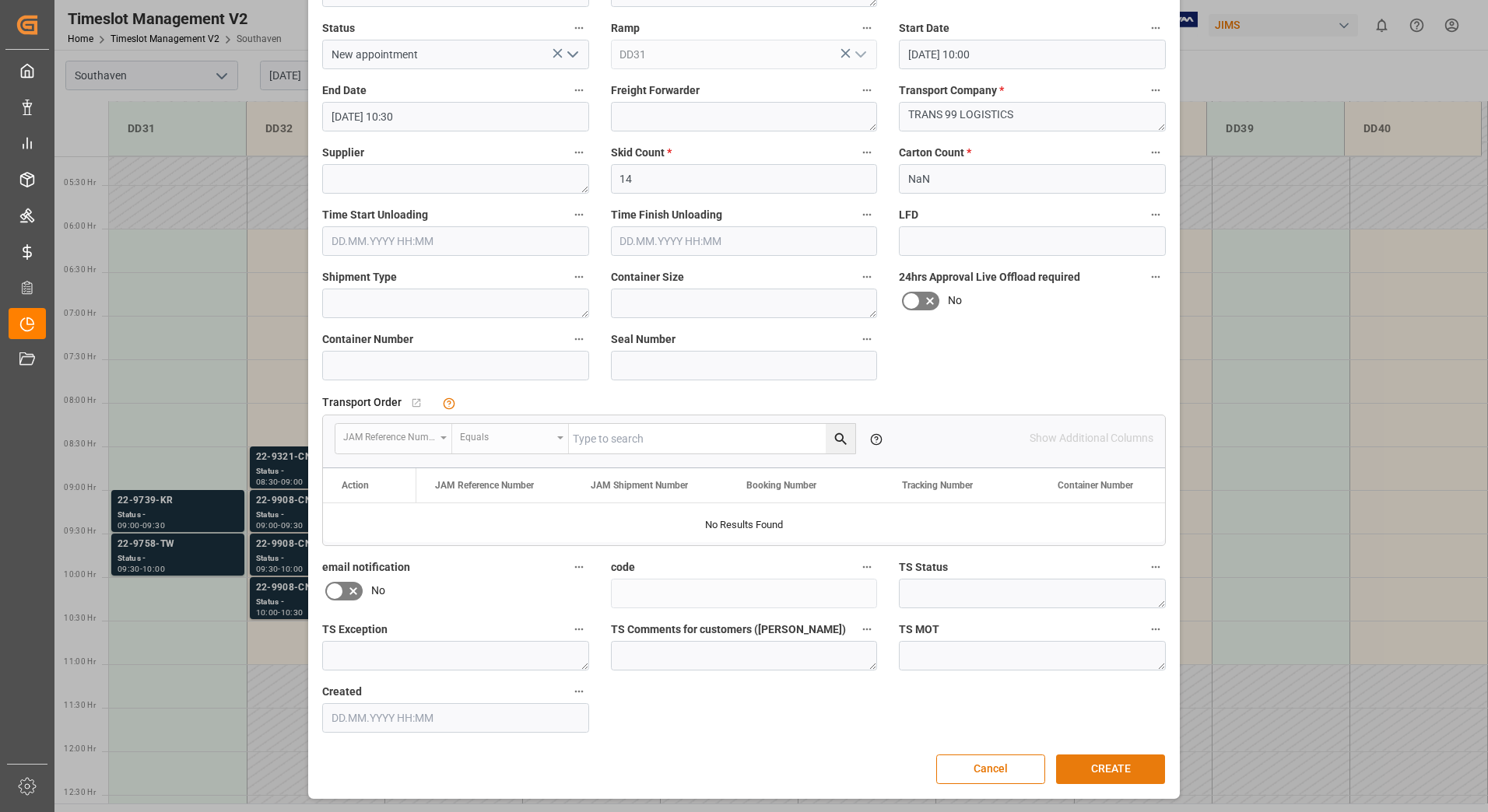
click at [1110, 761] on button "CREATE" at bounding box center [1110, 769] width 109 height 30
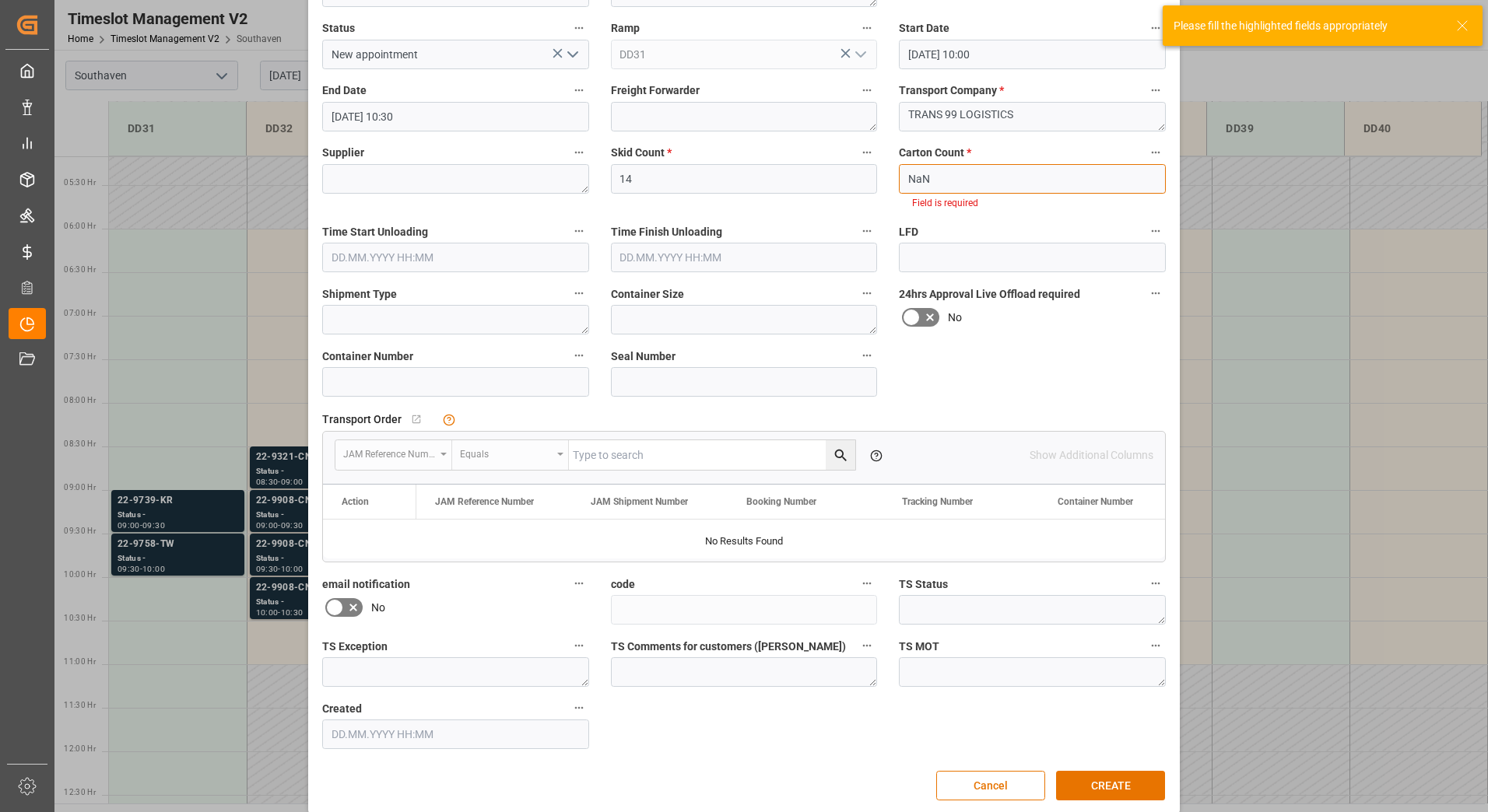
click at [939, 167] on input "NaN" at bounding box center [1032, 179] width 267 height 30
click at [965, 170] on input "NaN" at bounding box center [1032, 179] width 267 height 30
drag, startPoint x: 996, startPoint y: 183, endPoint x: 845, endPoint y: 193, distance: 151.3
click at [844, 194] on div "Reference Number * 840514-OH / 852880-OH Shipment Number 22-10431-US Empty cont…" at bounding box center [743, 353] width 865 height 805
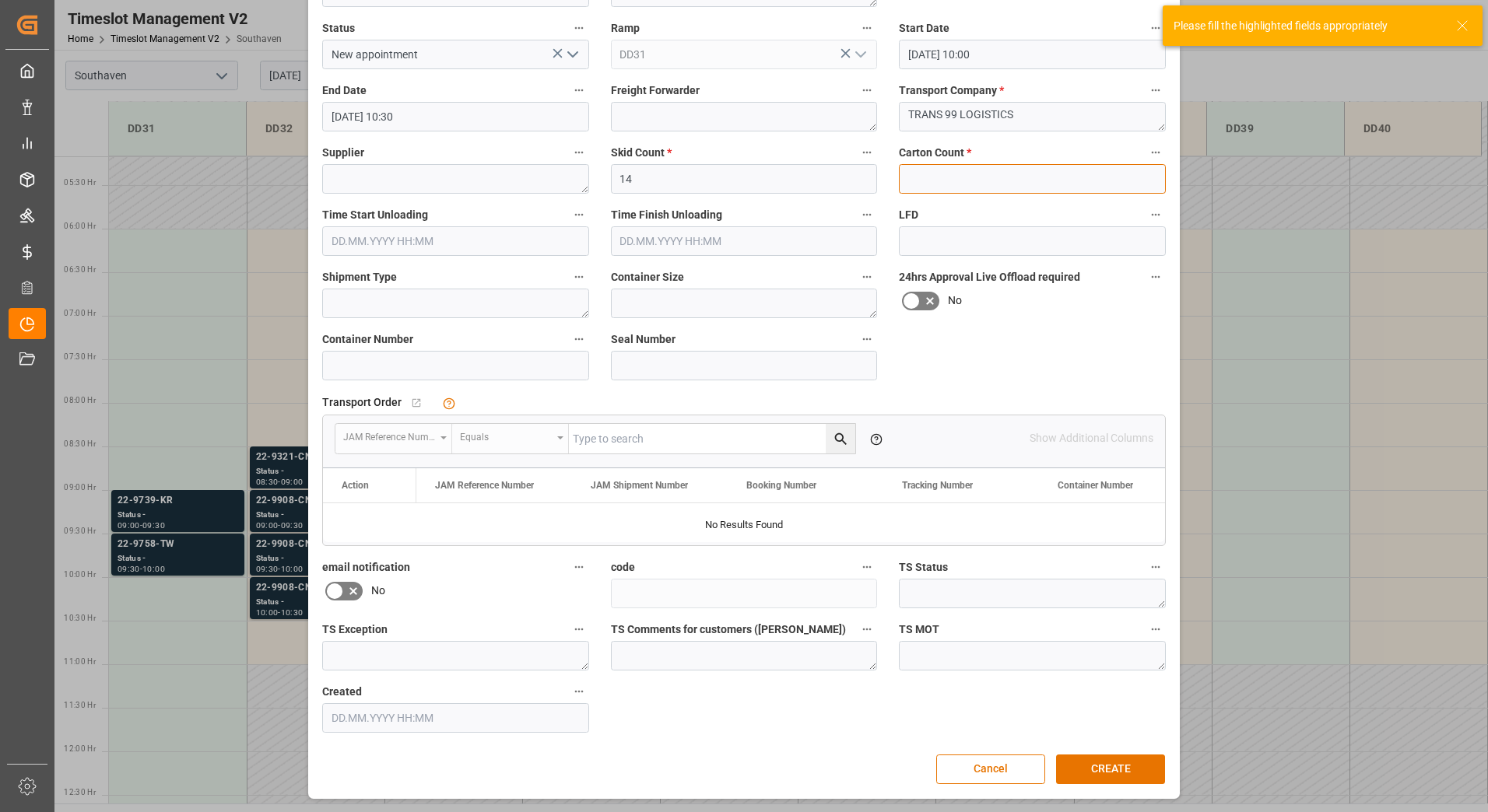
type input "0"
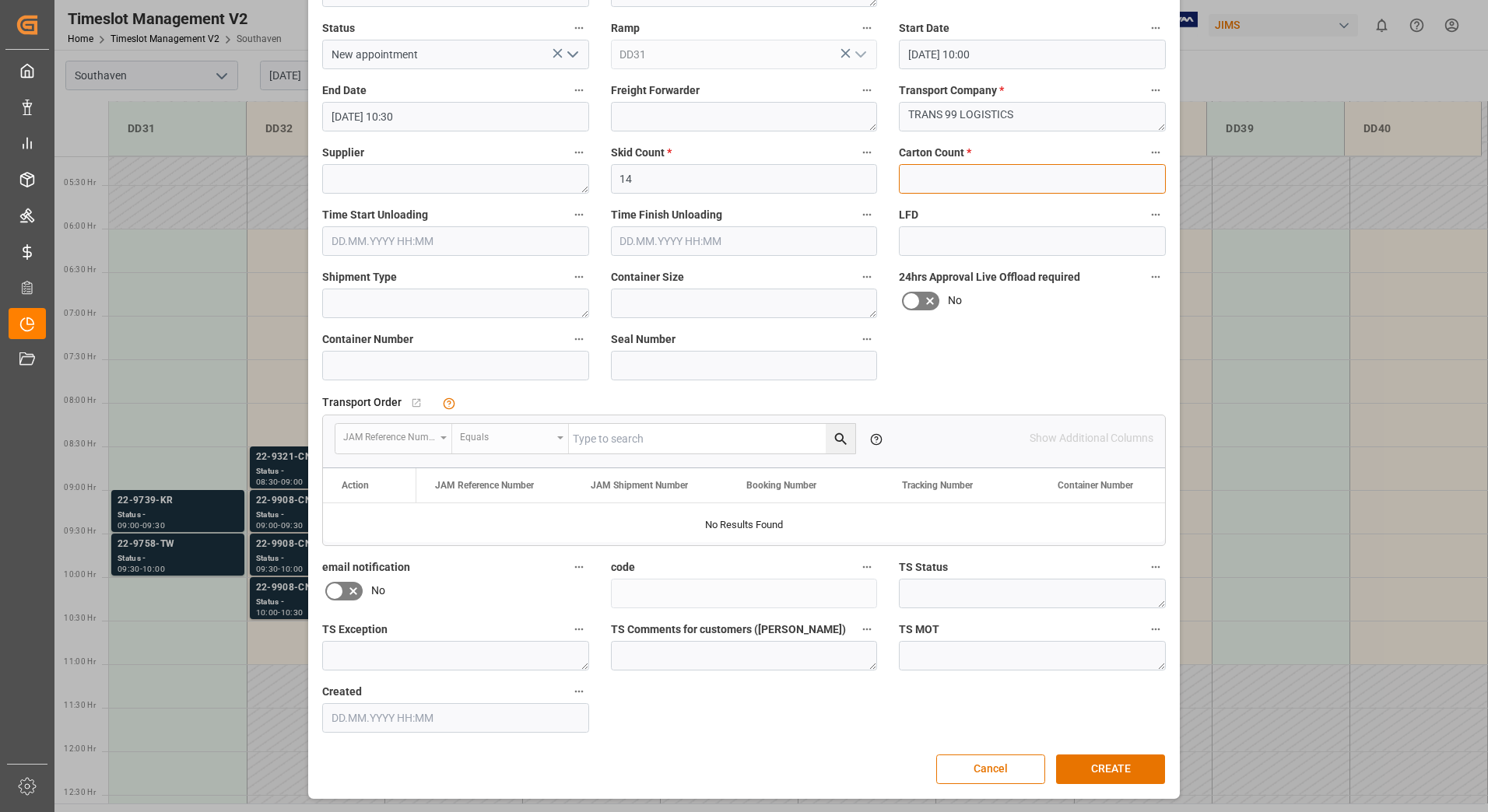
click at [984, 186] on input "text" at bounding box center [1032, 179] width 267 height 30
click at [990, 215] on label "LFD" at bounding box center [1032, 216] width 267 height 22
click at [1145, 215] on button "LFD" at bounding box center [1156, 215] width 20 height 20
click at [1009, 343] on div at bounding box center [744, 406] width 1488 height 812
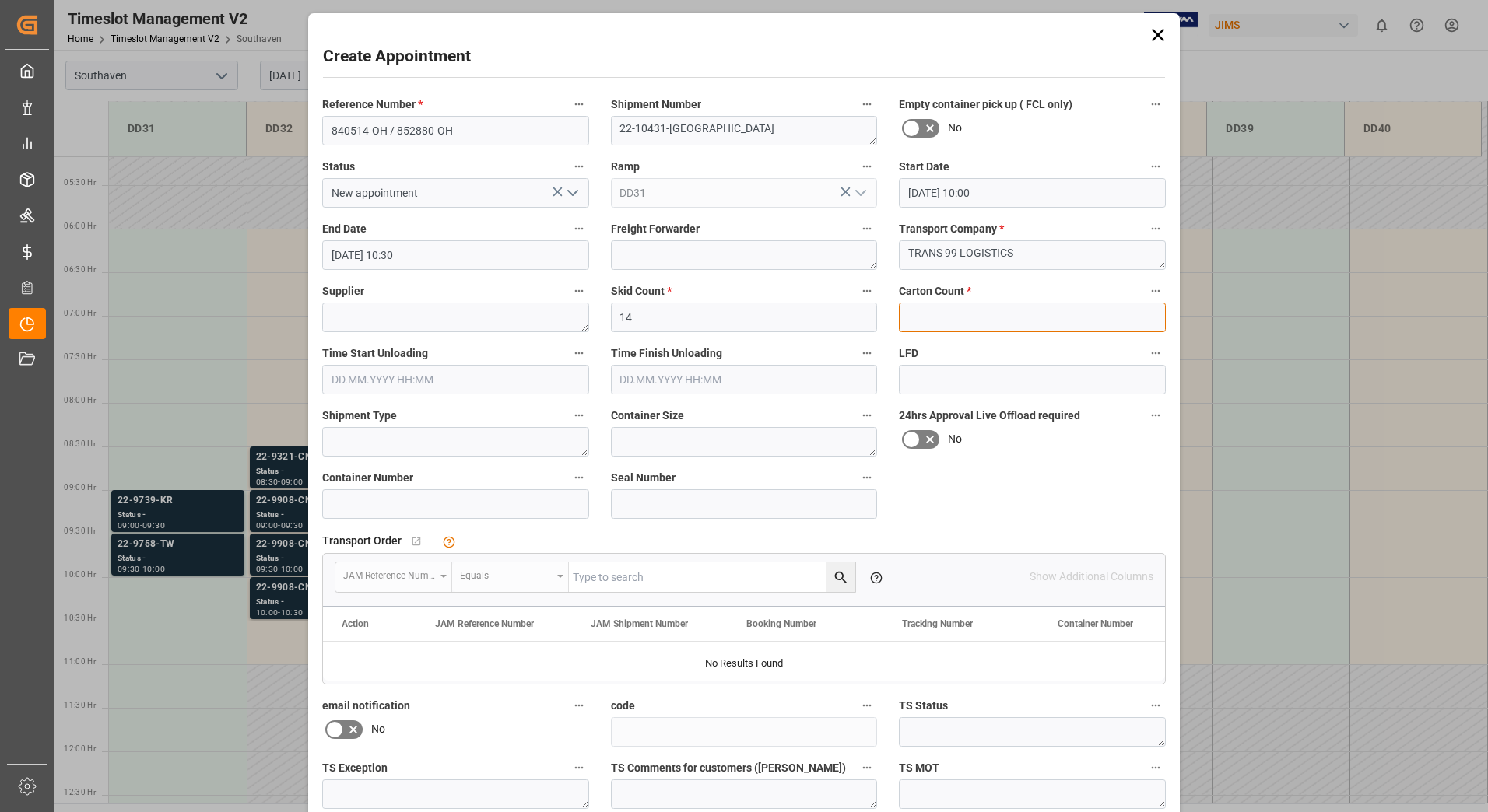
click at [943, 308] on input "text" at bounding box center [1032, 317] width 267 height 30
drag, startPoint x: 1151, startPoint y: 42, endPoint x: 750, endPoint y: 8, distance: 402.4
click at [1151, 42] on icon at bounding box center [1158, 35] width 22 height 22
